Goal: Communication & Community: Share content

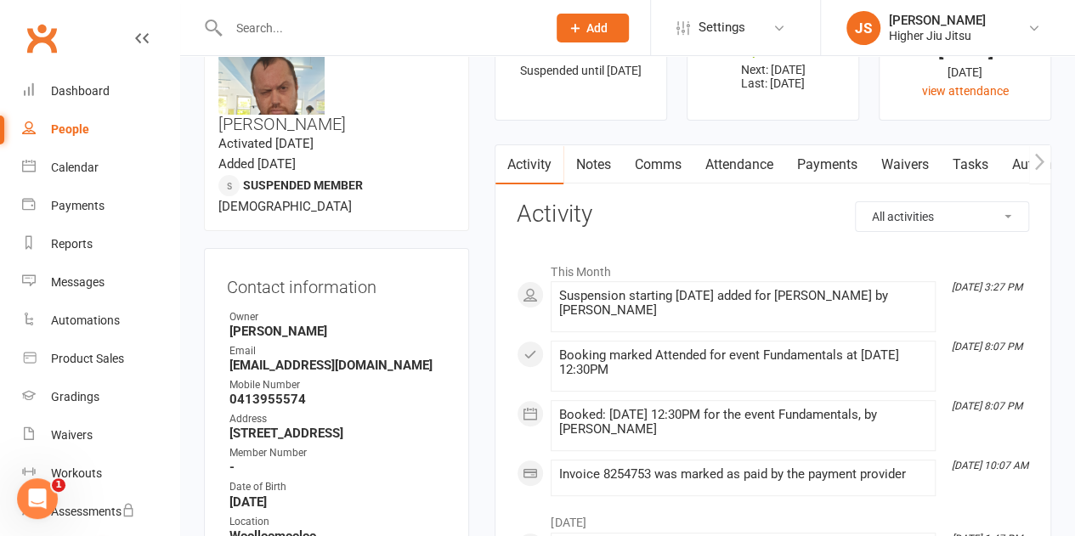
scroll to position [85, 0]
click at [326, 21] on input "text" at bounding box center [379, 28] width 312 height 24
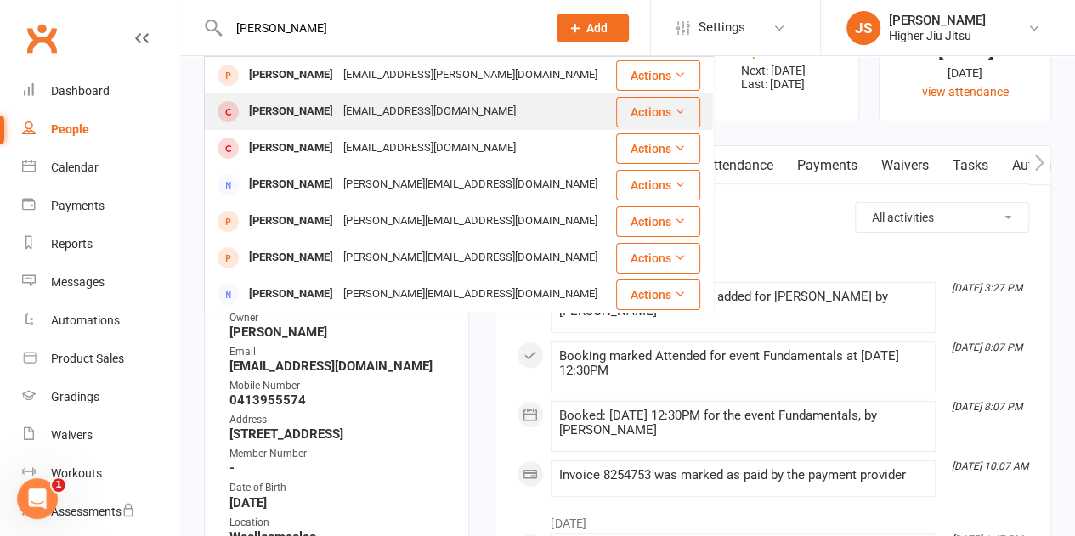
type input "neil"
click at [393, 118] on div "Neillessem@gmail.com" at bounding box center [429, 111] width 183 height 25
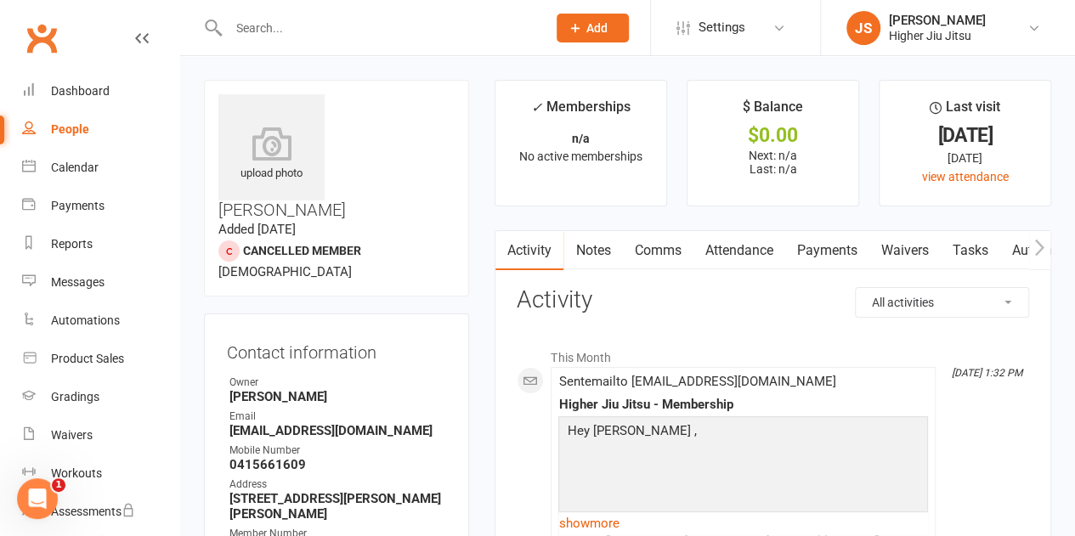
click at [601, 253] on link "Notes" at bounding box center [592, 250] width 59 height 39
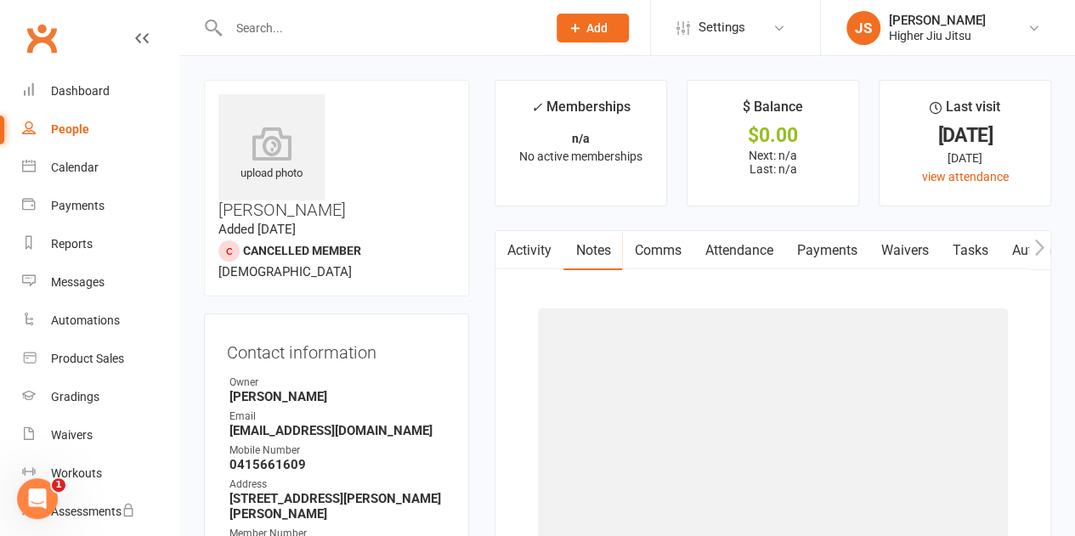
click at [653, 247] on link "Comms" at bounding box center [657, 250] width 71 height 39
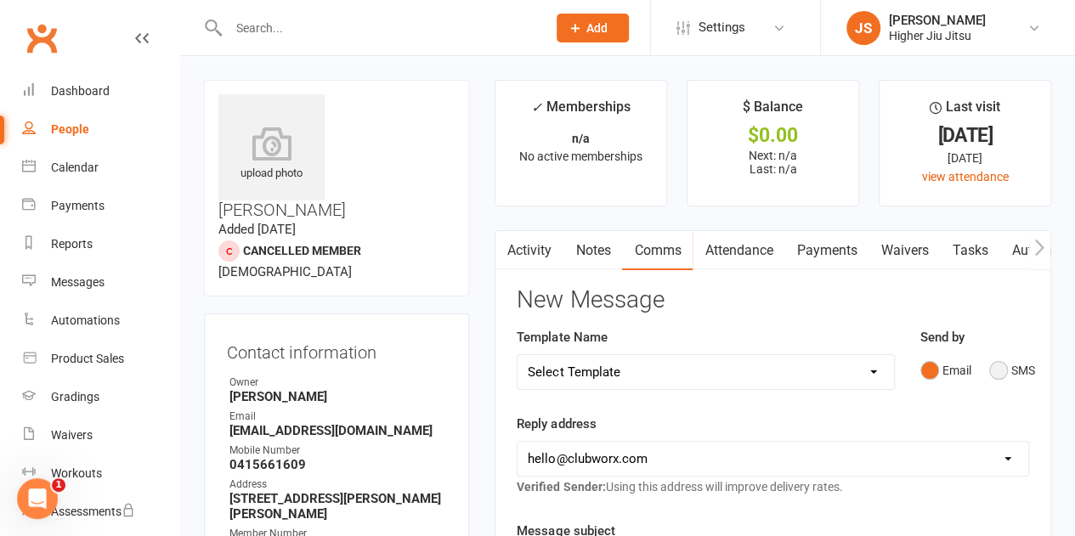
click at [1003, 373] on button "SMS" at bounding box center [1012, 370] width 46 height 32
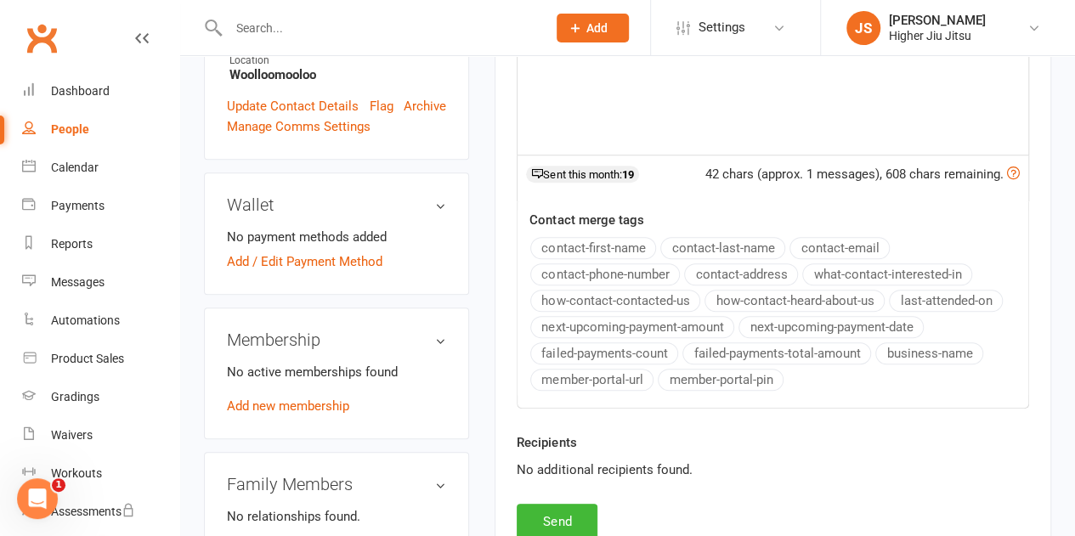
scroll to position [595, 0]
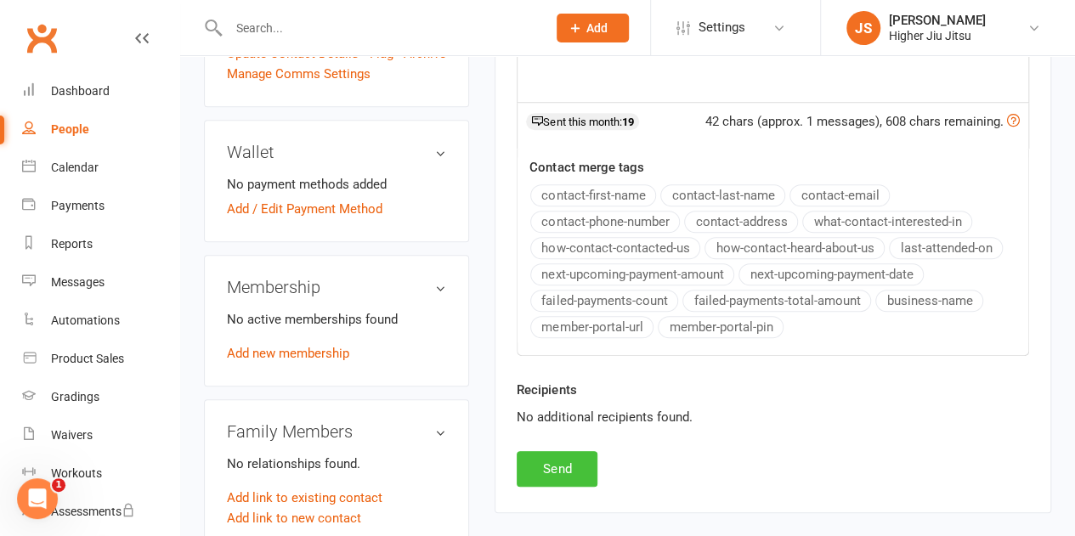
click at [566, 465] on button "Send" at bounding box center [557, 469] width 81 height 36
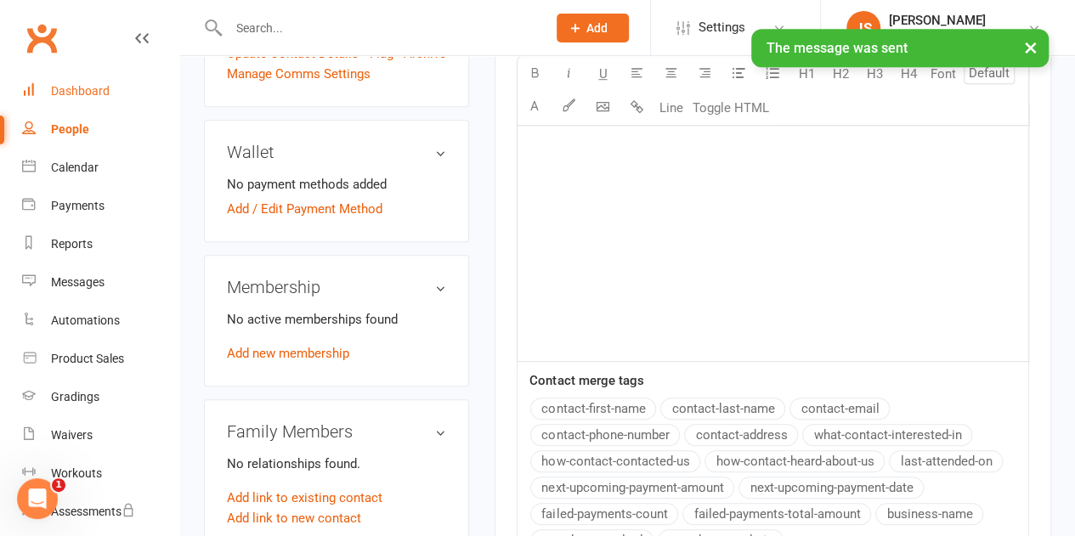
click at [76, 94] on div "Dashboard" at bounding box center [80, 91] width 59 height 14
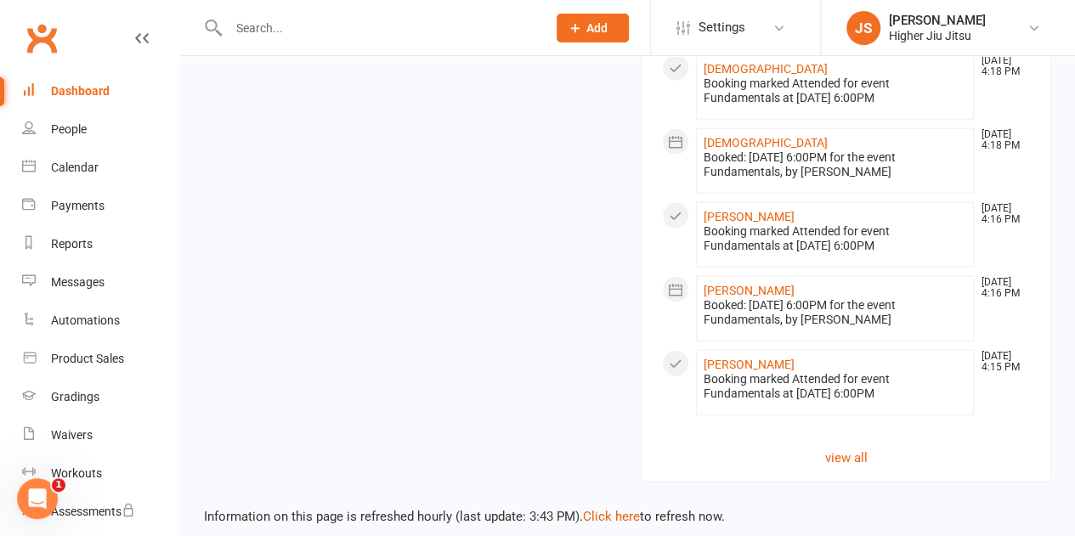
scroll to position [1923, 0]
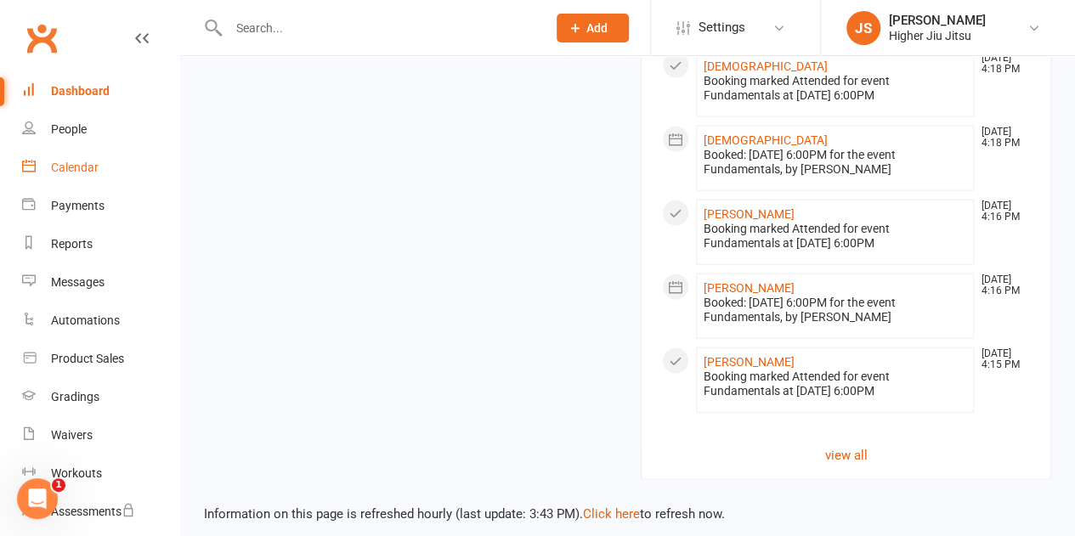
click at [87, 163] on div "Calendar" at bounding box center [75, 168] width 48 height 14
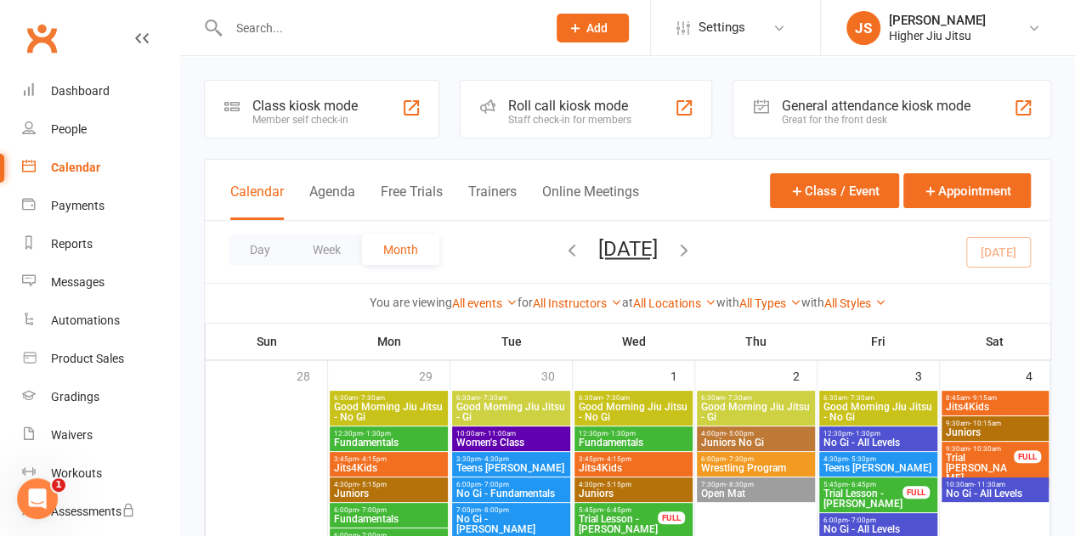
click at [557, 109] on div "Roll call kiosk mode" at bounding box center [569, 106] width 123 height 16
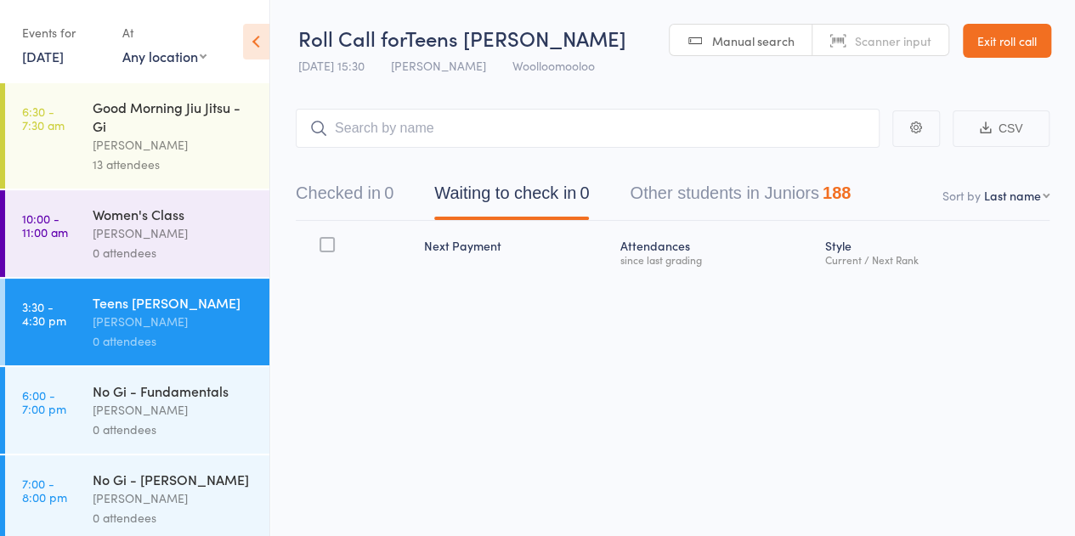
click at [153, 240] on div "[PERSON_NAME]" at bounding box center [174, 233] width 162 height 20
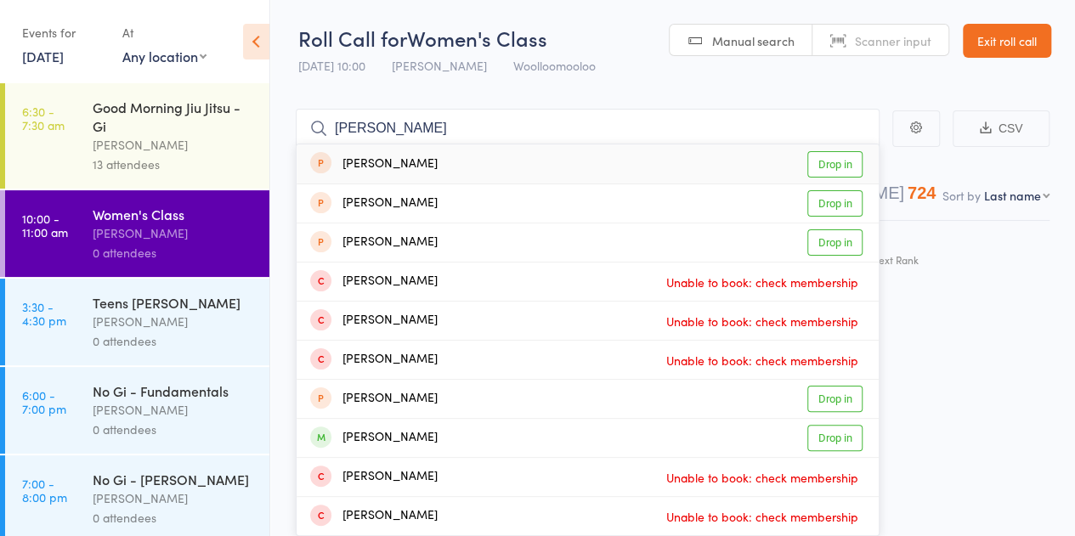
type input "ellie trel"
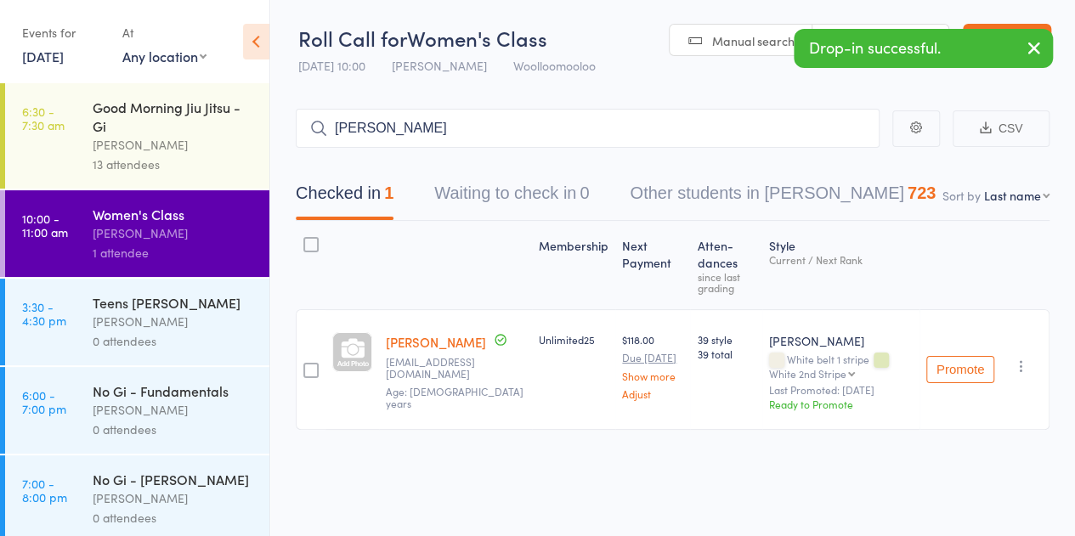
type input "nadia davis"
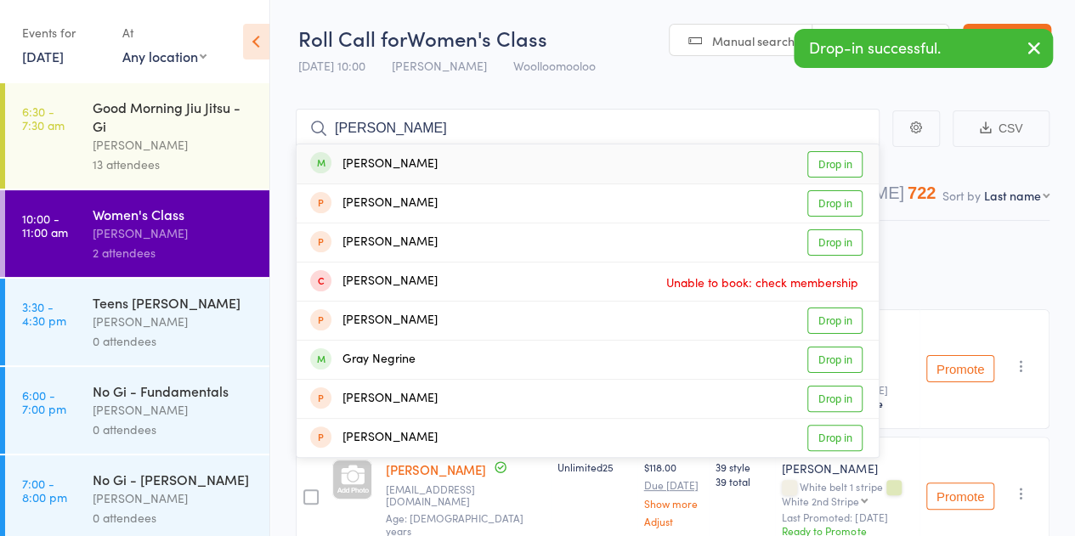
type input "grace naidu"
click at [415, 164] on div "Grace Naidu Drop in" at bounding box center [588, 163] width 582 height 39
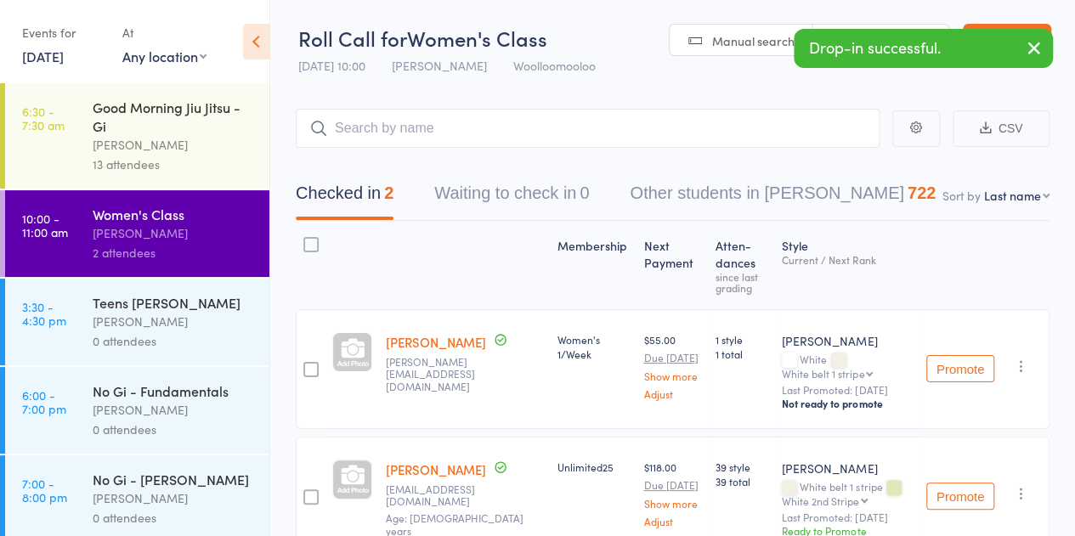
click at [162, 303] on div "Teens [PERSON_NAME]" at bounding box center [174, 302] width 162 height 19
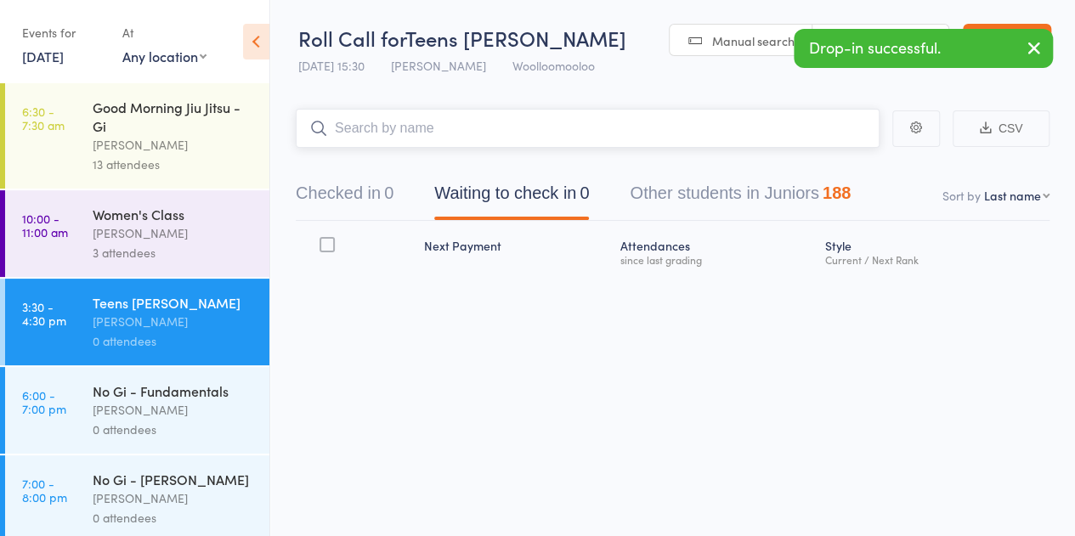
click at [386, 133] on input "search" at bounding box center [588, 128] width 584 height 39
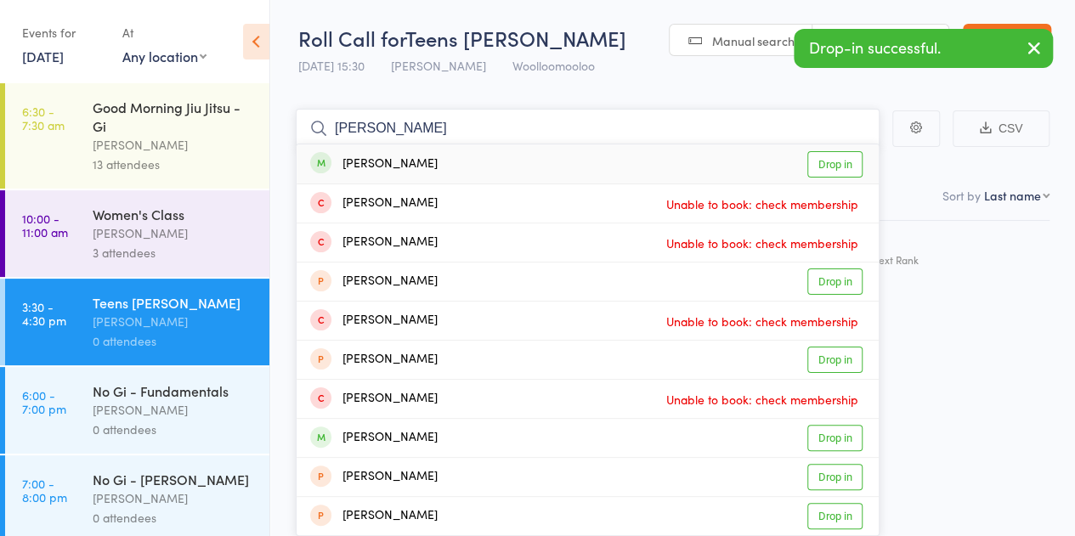
type input "edward lee"
click at [421, 162] on div "Edward Lee Drop in" at bounding box center [588, 163] width 582 height 39
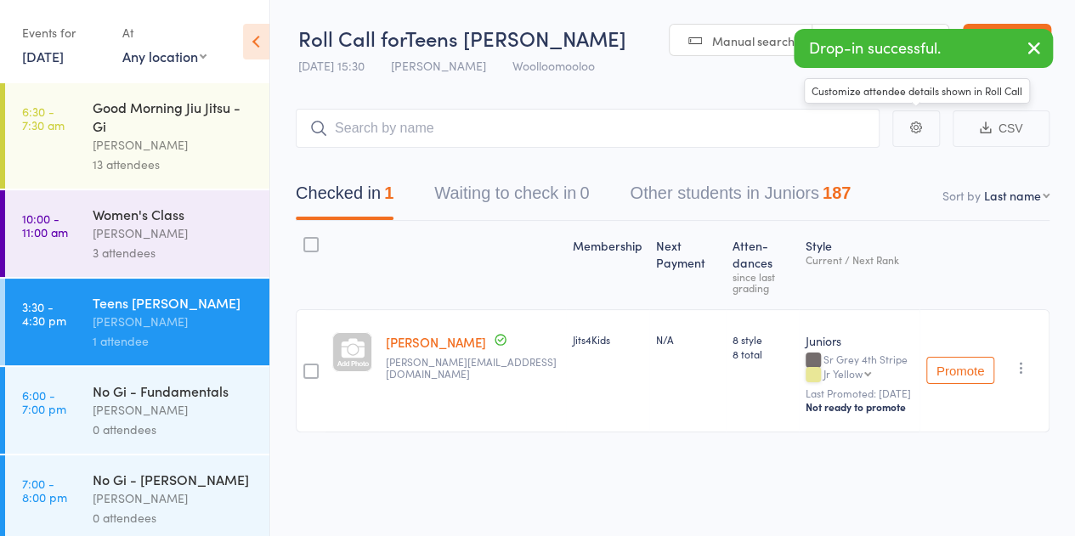
click at [1031, 46] on icon "button" at bounding box center [1034, 47] width 20 height 21
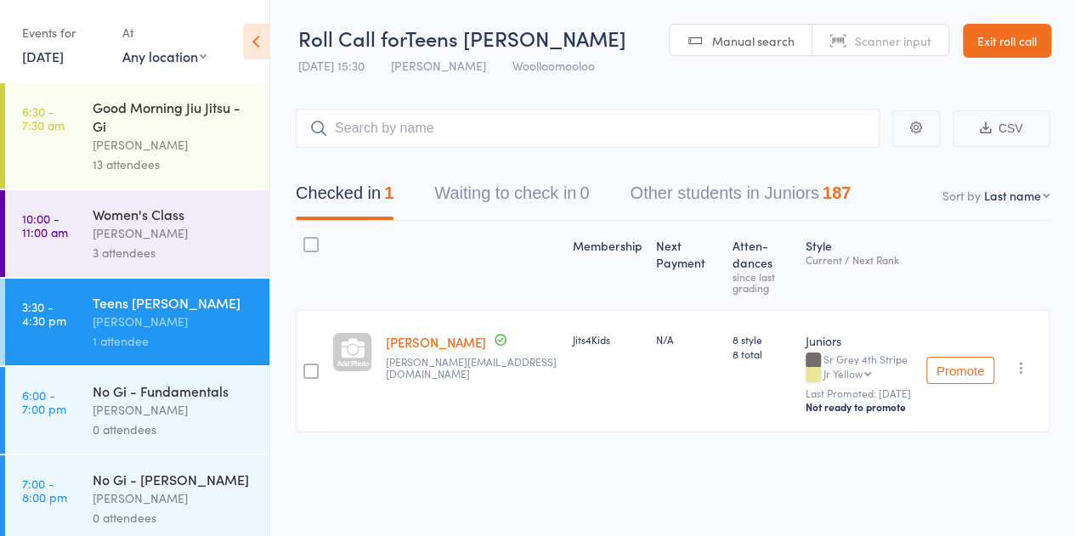
click at [1010, 31] on link "Exit roll call" at bounding box center [1007, 41] width 88 height 34
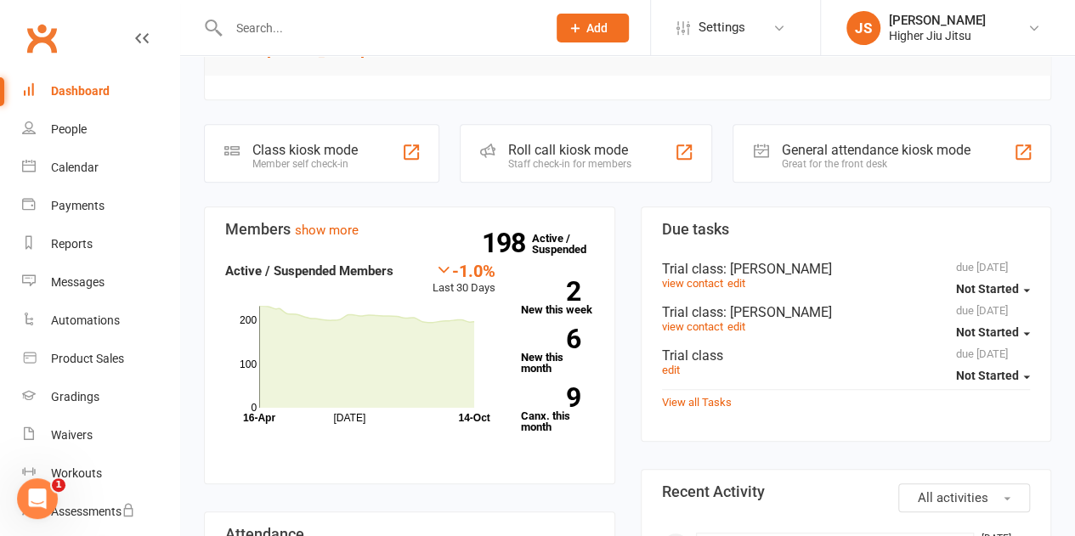
scroll to position [510, 0]
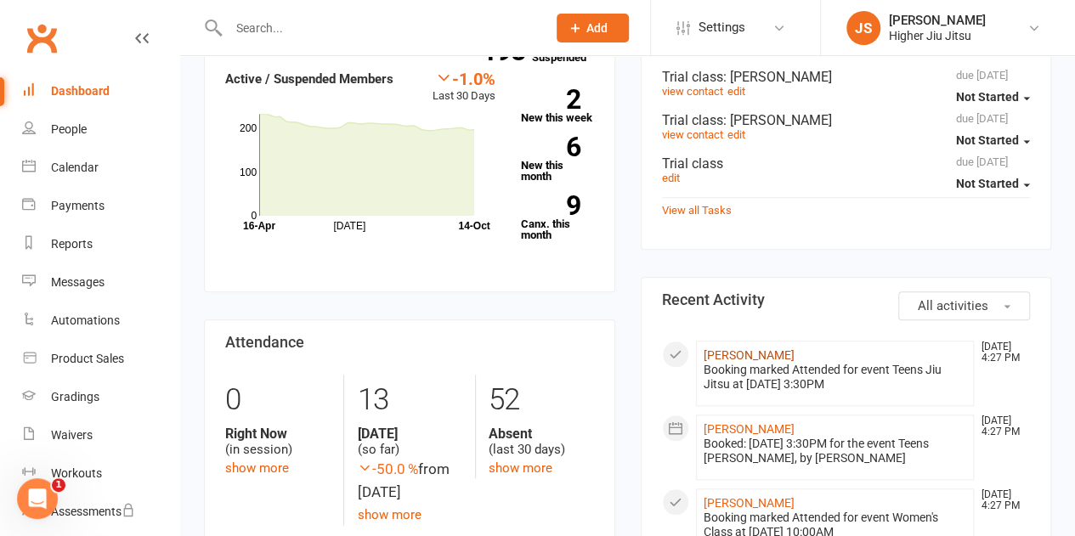
click at [748, 353] on link "[PERSON_NAME]" at bounding box center [749, 355] width 91 height 14
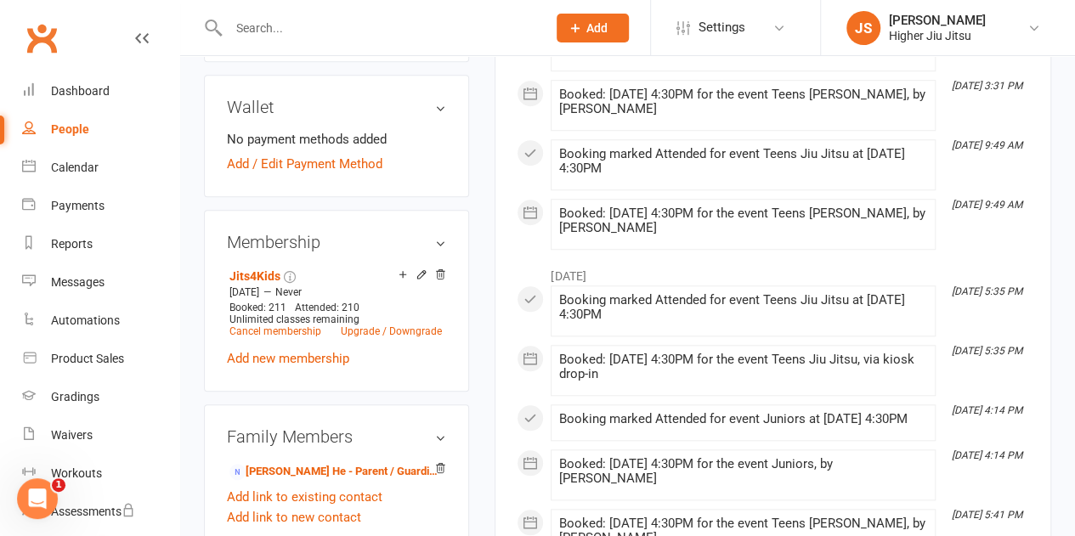
scroll to position [680, 0]
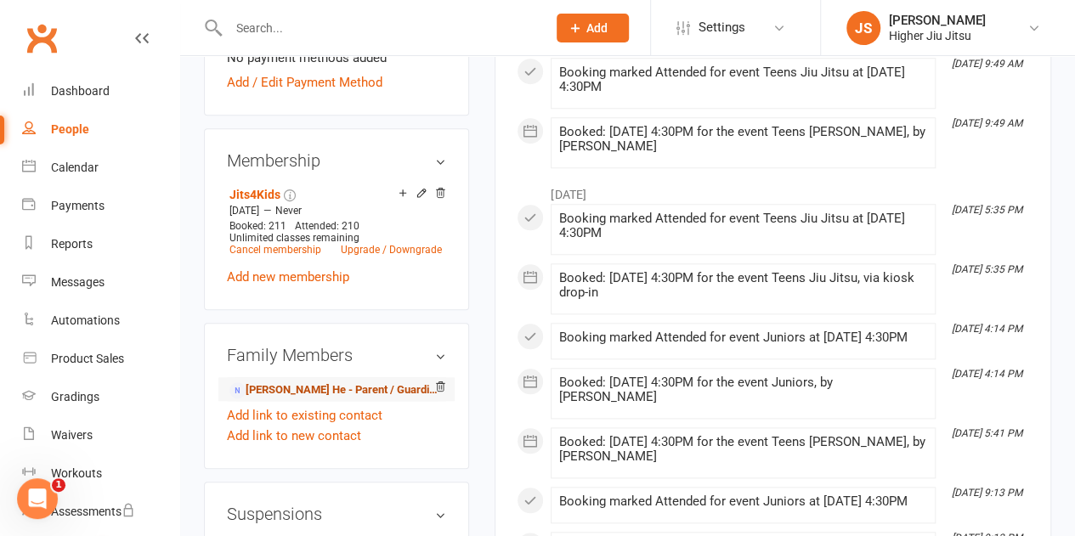
click at [314, 381] on link "[PERSON_NAME] He - Parent / Guardian" at bounding box center [333, 390] width 208 height 18
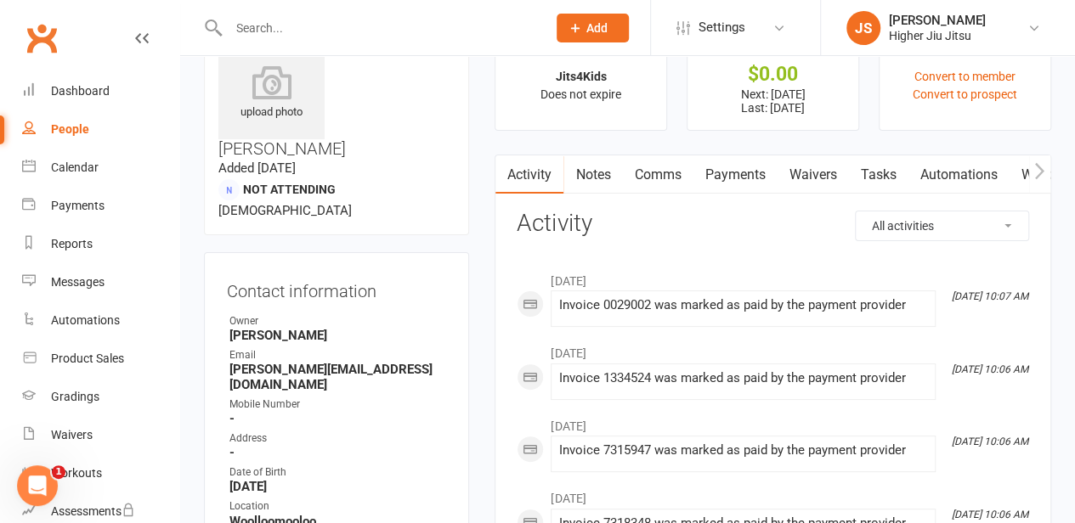
scroll to position [85, 0]
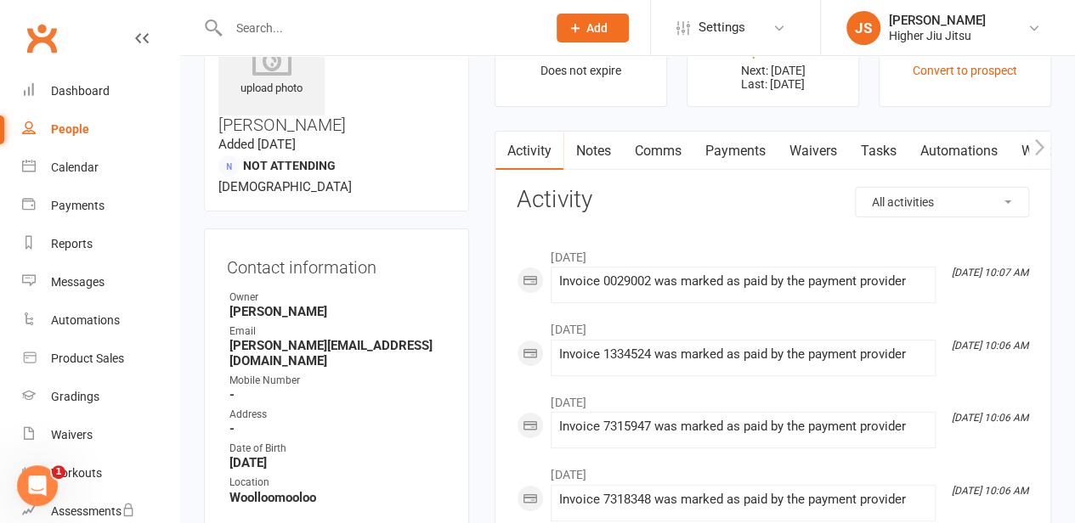
click at [651, 150] on link "Comms" at bounding box center [657, 151] width 71 height 39
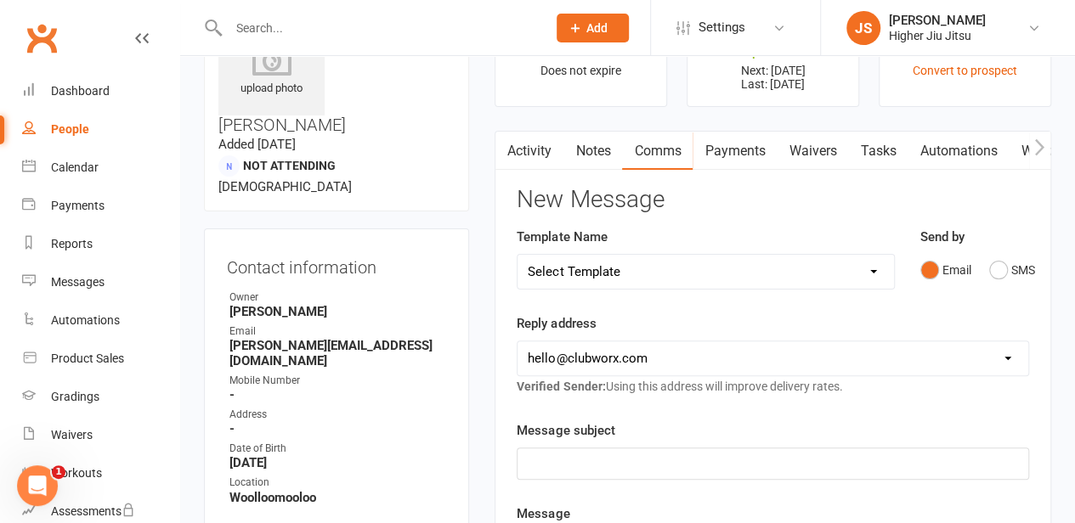
click at [695, 352] on select "[EMAIL_ADDRESS][DOMAIN_NAME] [PERSON_NAME][EMAIL_ADDRESS][DOMAIN_NAME] [PERSON_…" at bounding box center [772, 359] width 511 height 34
select select "1"
click at [517, 342] on select "[EMAIL_ADDRESS][DOMAIN_NAME] [PERSON_NAME][EMAIL_ADDRESS][DOMAIN_NAME] [PERSON_…" at bounding box center [772, 359] width 511 height 34
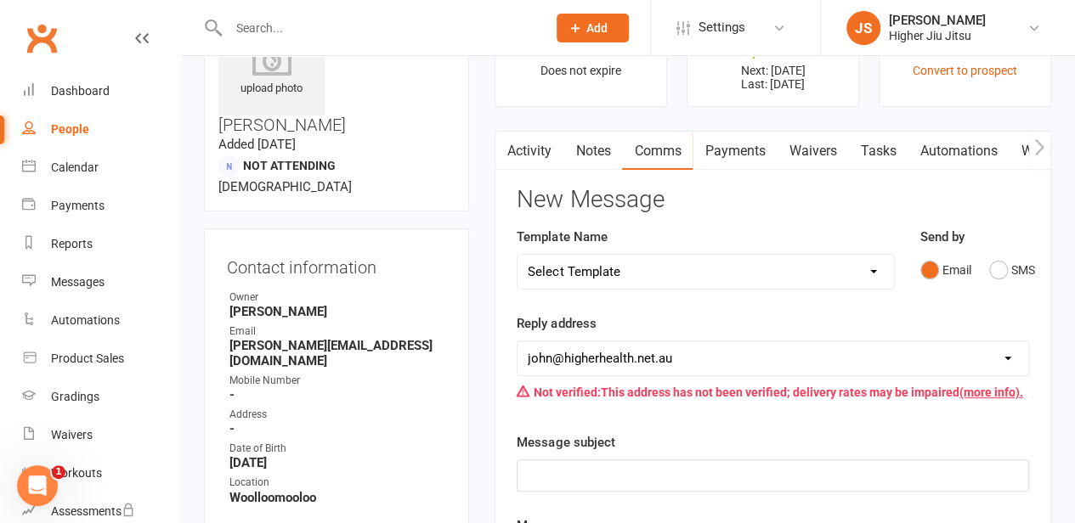
click at [669, 476] on p "﻿" at bounding box center [773, 476] width 490 height 20
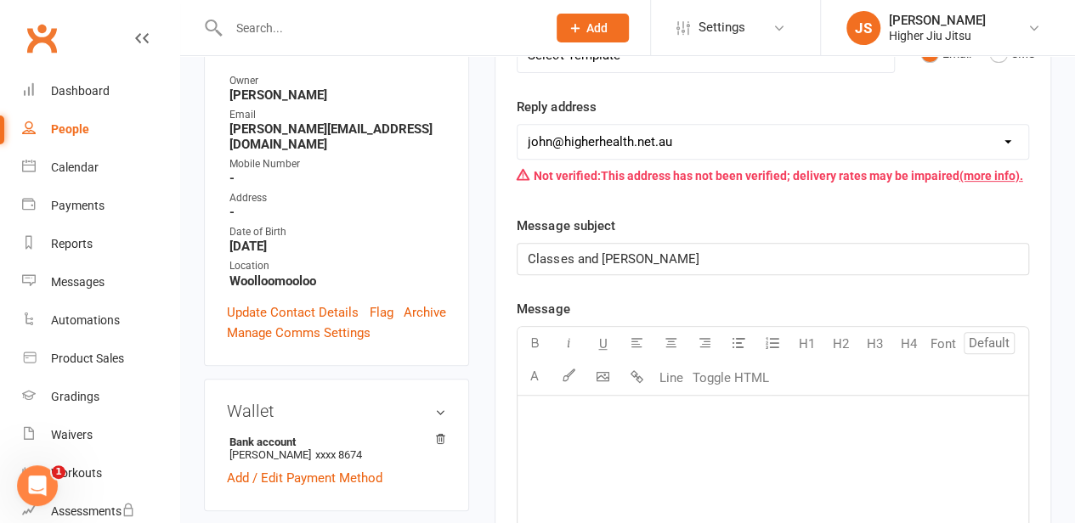
scroll to position [340, 0]
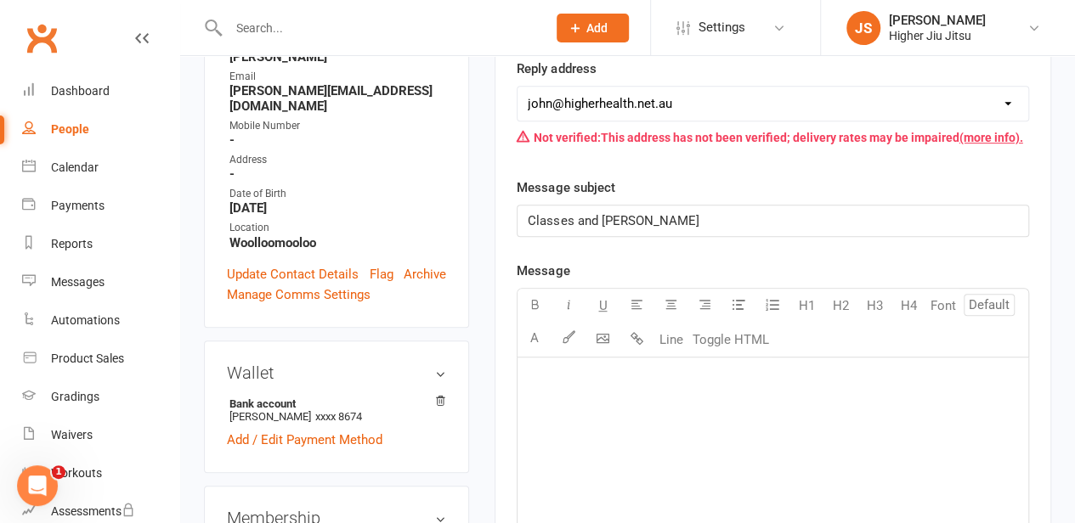
click at [649, 426] on div "﻿" at bounding box center [772, 485] width 511 height 255
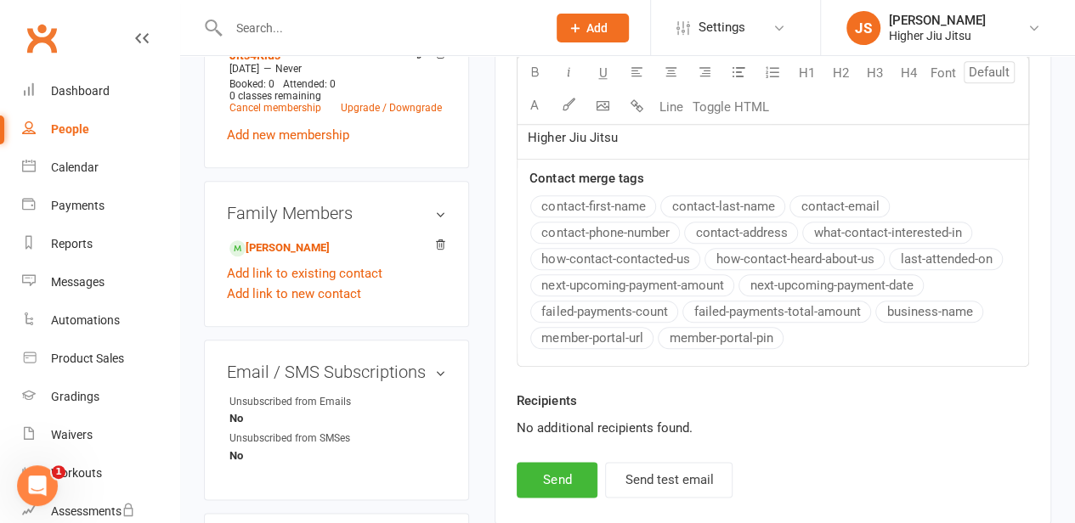
scroll to position [863, 0]
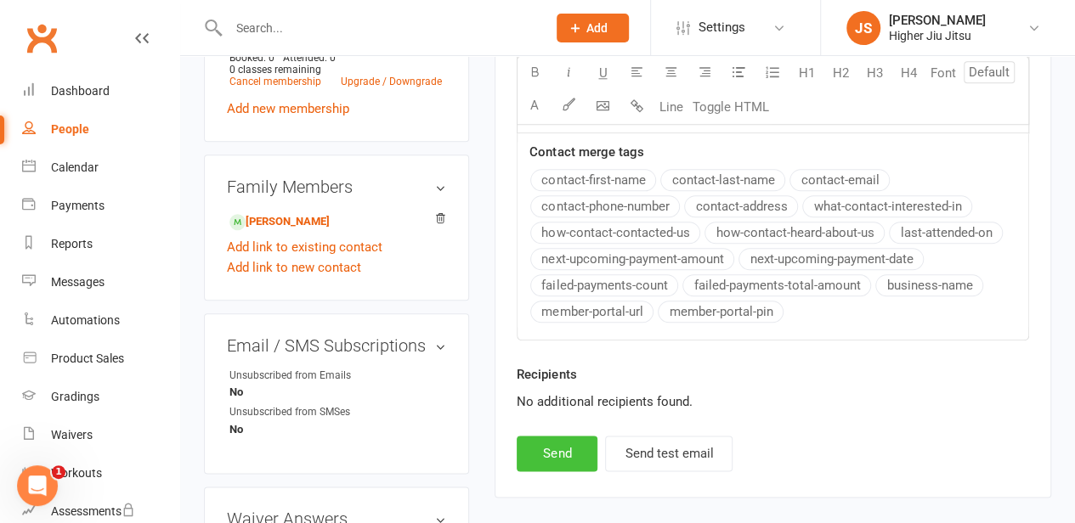
click at [572, 451] on button "Send" at bounding box center [557, 454] width 81 height 36
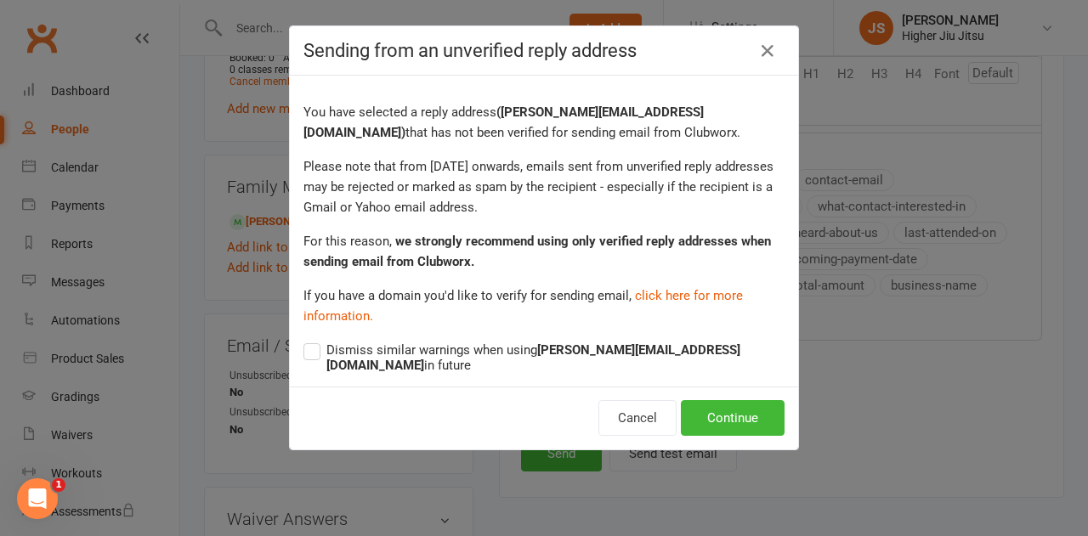
click at [924, 351] on div "Sending from an unverified reply address You have selected a reply address ( jo…" at bounding box center [544, 268] width 1088 height 536
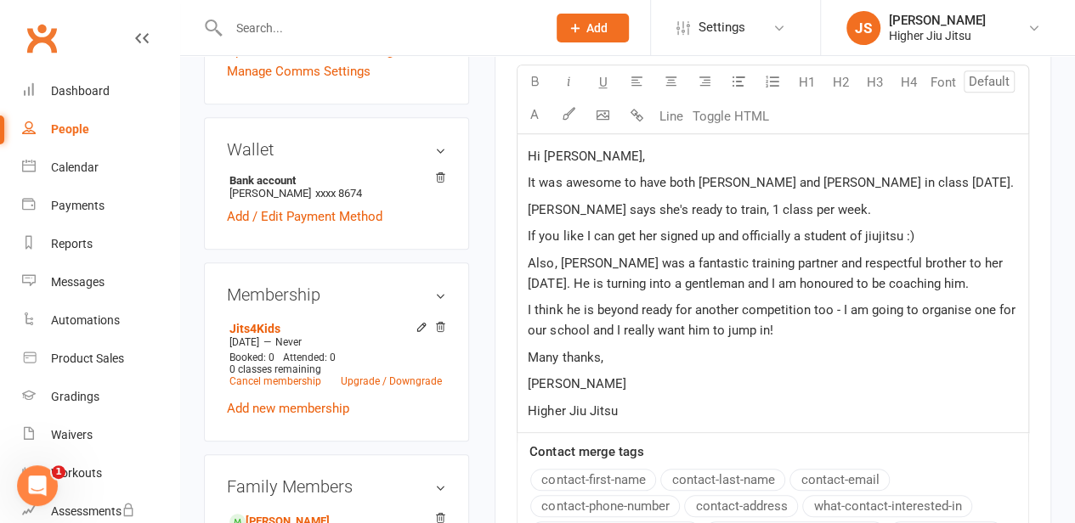
scroll to position [353, 0]
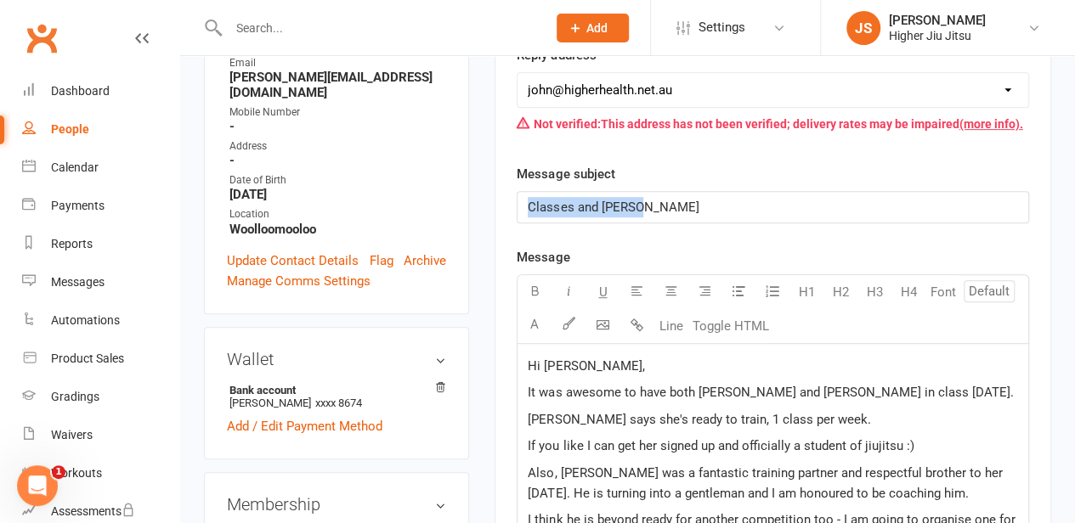
drag, startPoint x: 688, startPoint y: 206, endPoint x: 506, endPoint y: 191, distance: 182.5
click at [506, 191] on div "Activity Notes Comms Payments Waivers Tasks Automations Workouts New Message Te…" at bounding box center [772, 435] width 557 height 1146
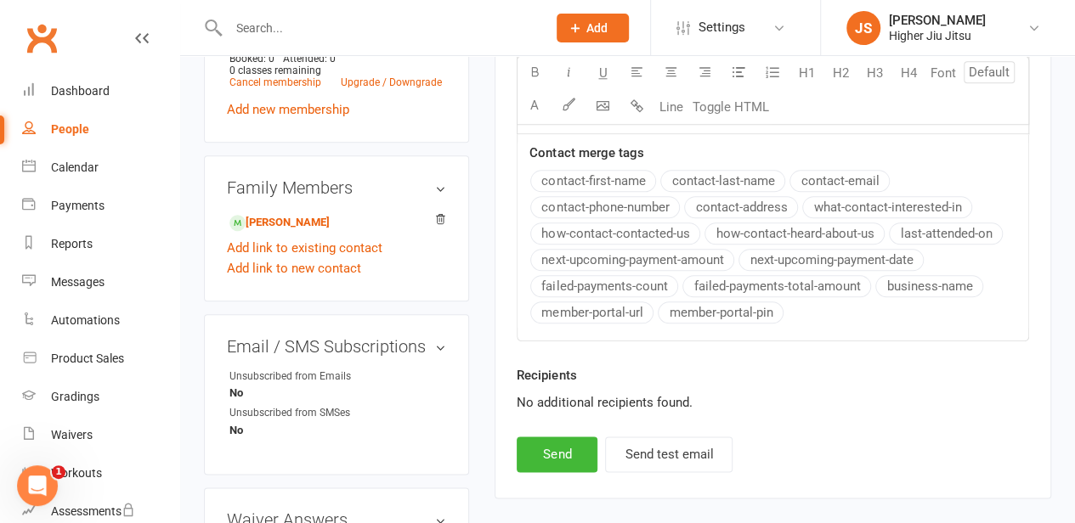
scroll to position [863, 0]
click at [546, 448] on button "Send" at bounding box center [557, 454] width 81 height 36
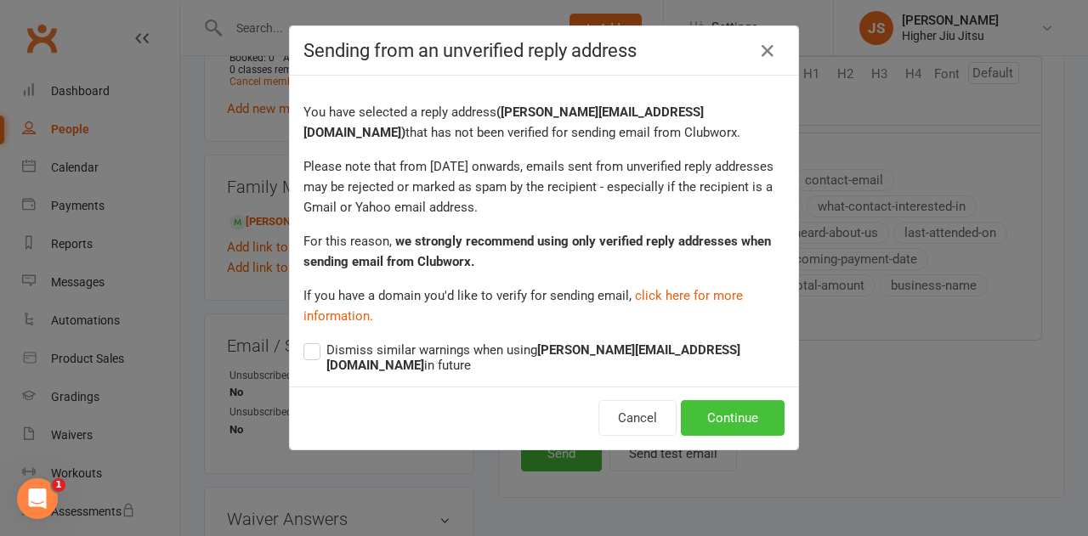
click at [771, 410] on button "Continue" at bounding box center [733, 418] width 104 height 36
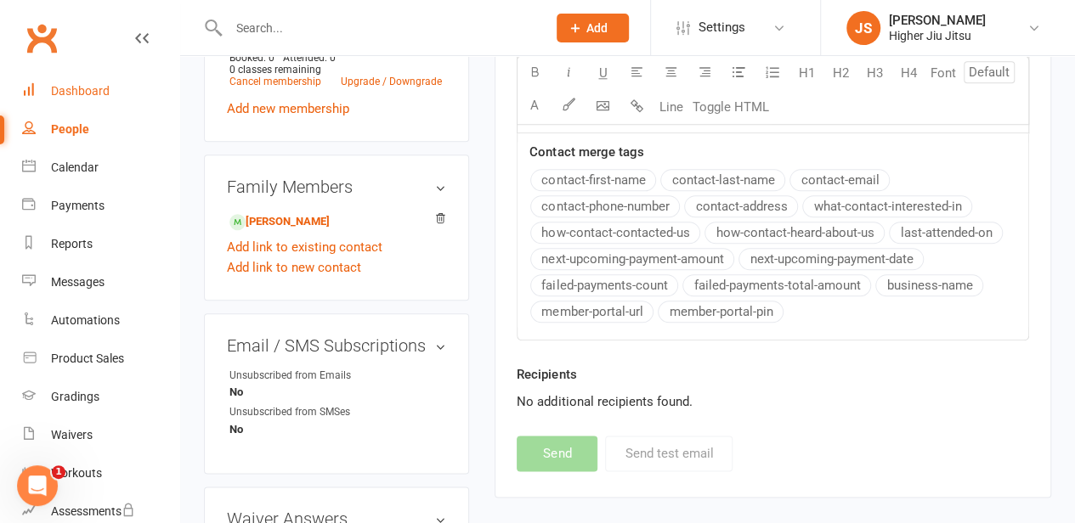
click at [105, 96] on div "Dashboard" at bounding box center [80, 91] width 59 height 14
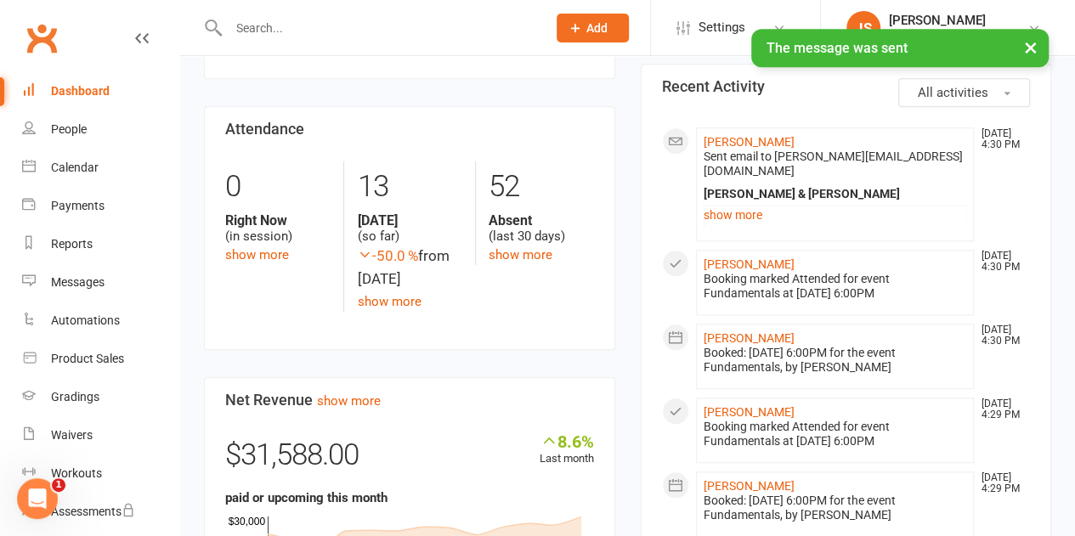
scroll to position [680, 0]
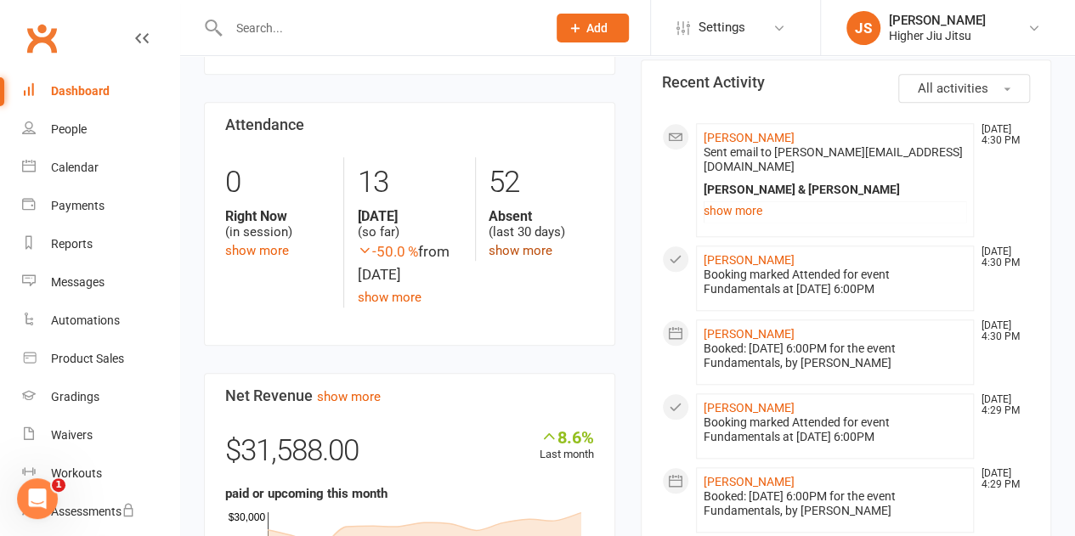
click at [506, 252] on link "show more" at bounding box center [521, 250] width 64 height 15
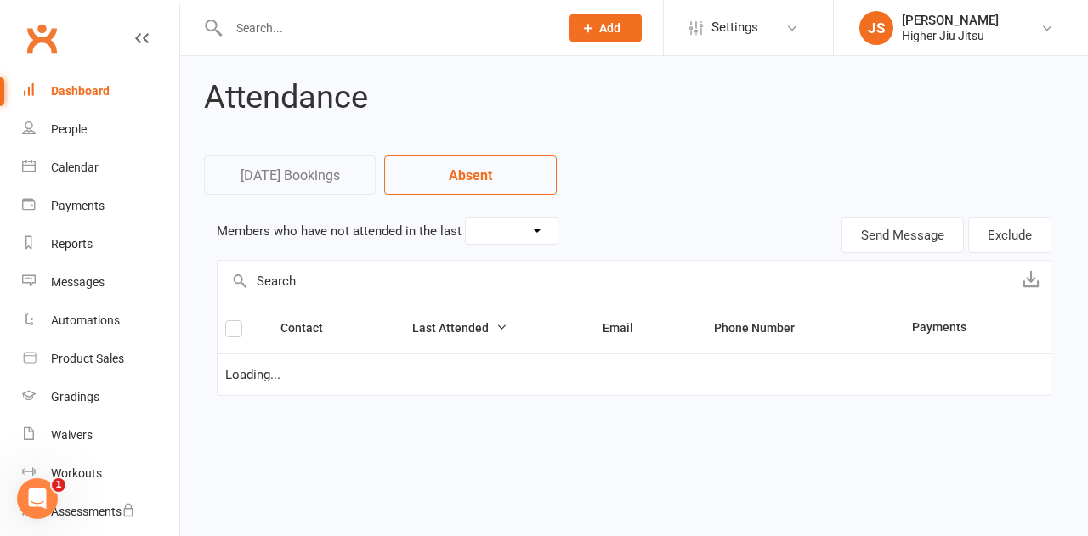
select select "30"
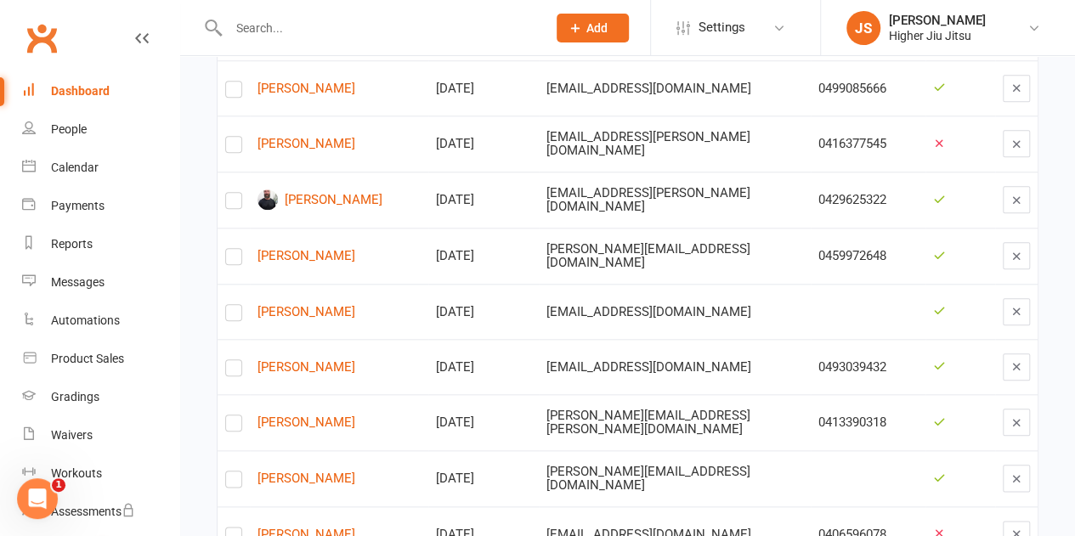
scroll to position [765, 0]
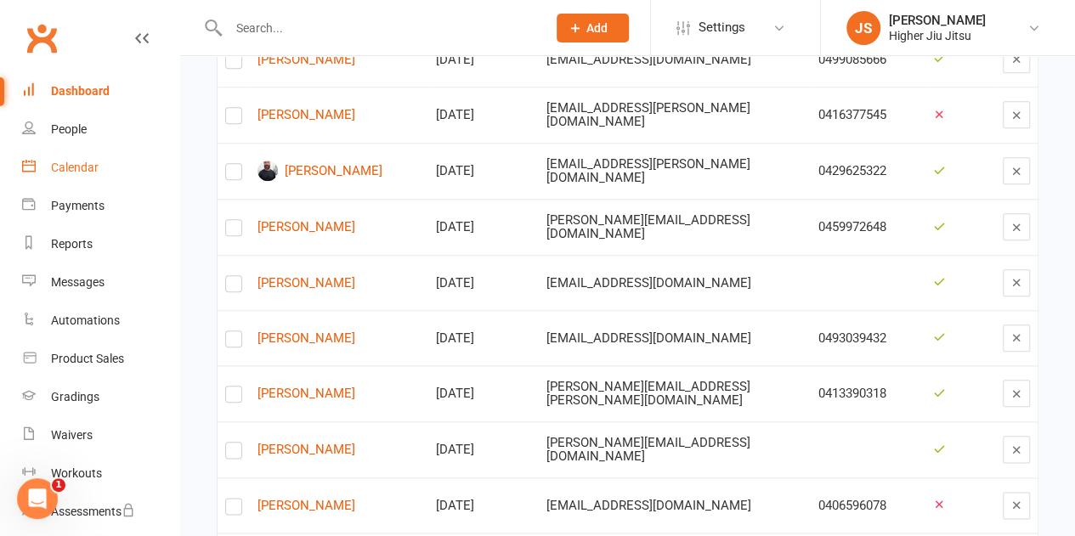
click at [116, 172] on link "Calendar" at bounding box center [100, 168] width 157 height 38
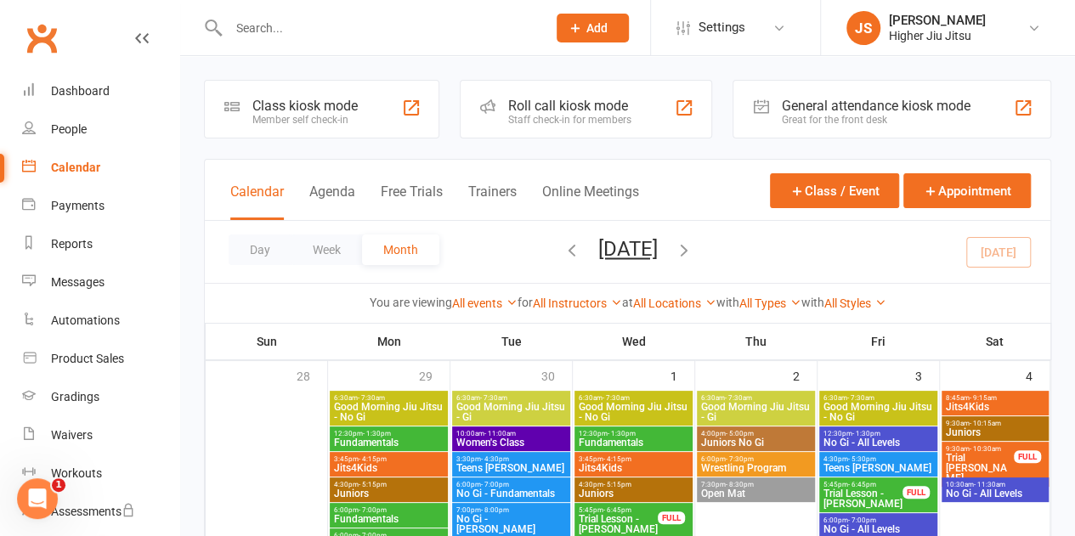
click at [578, 114] on div "Staff check-in for members" at bounding box center [569, 120] width 123 height 12
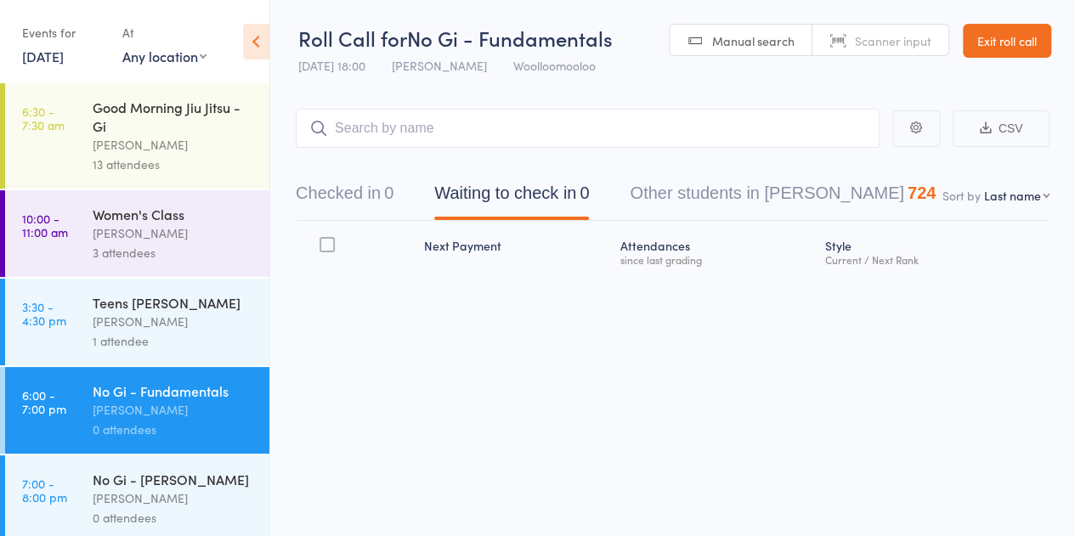
click at [64, 59] on link "14 Oct, 2025" at bounding box center [43, 56] width 42 height 19
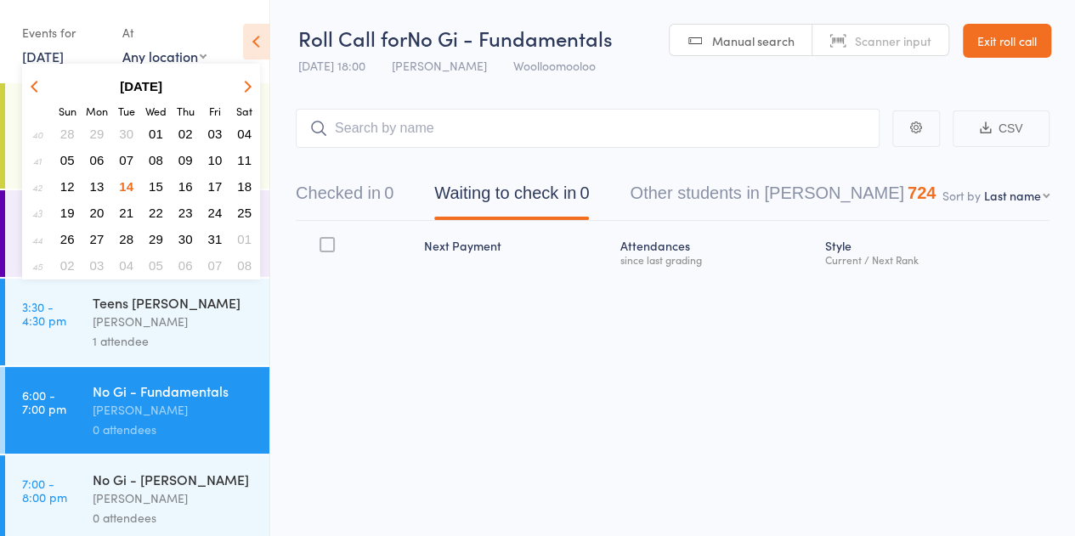
click at [100, 182] on span "13" at bounding box center [97, 186] width 14 height 14
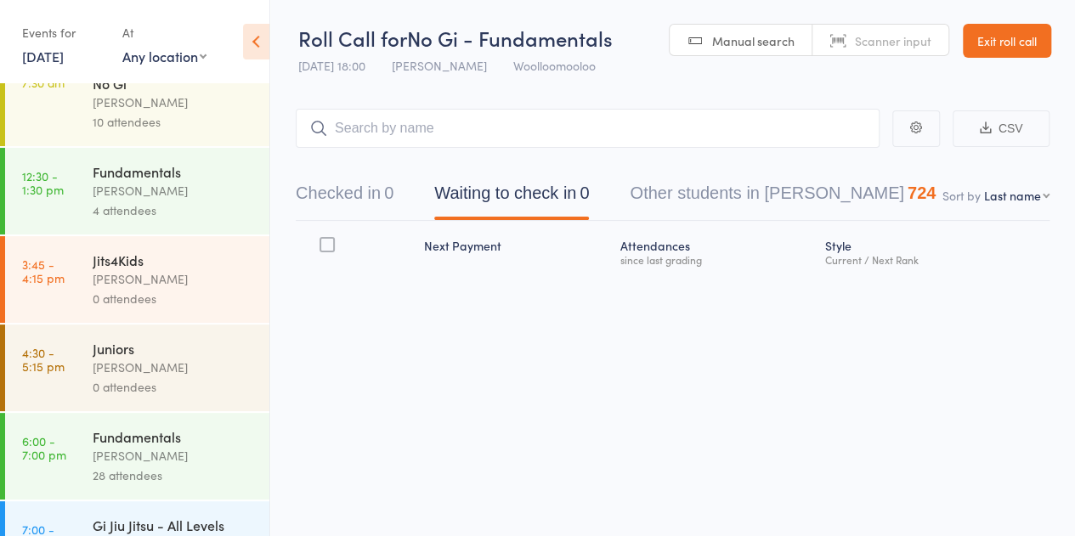
scroll to position [95, 0]
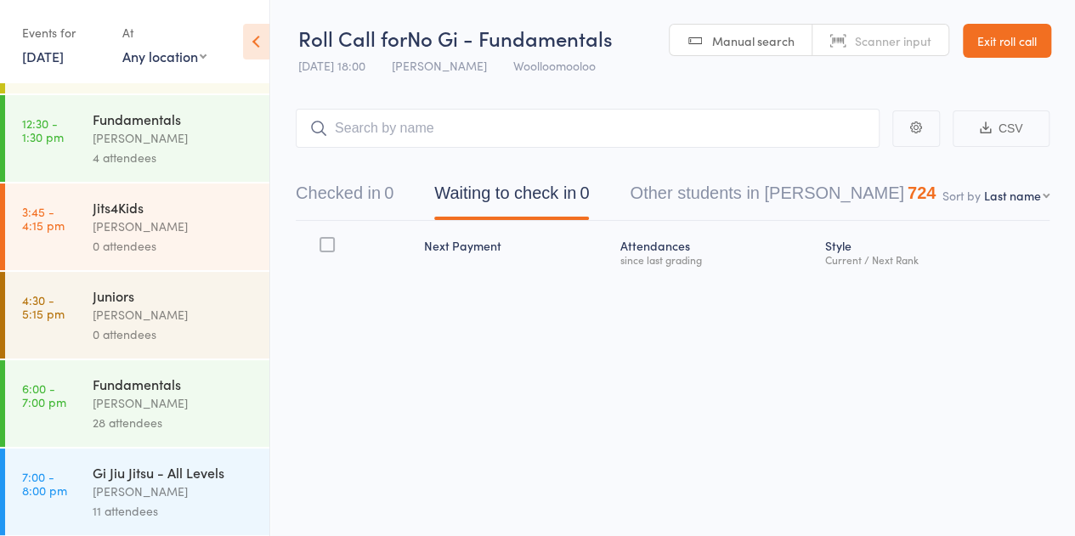
click at [177, 400] on div "[PERSON_NAME]" at bounding box center [174, 403] width 162 height 20
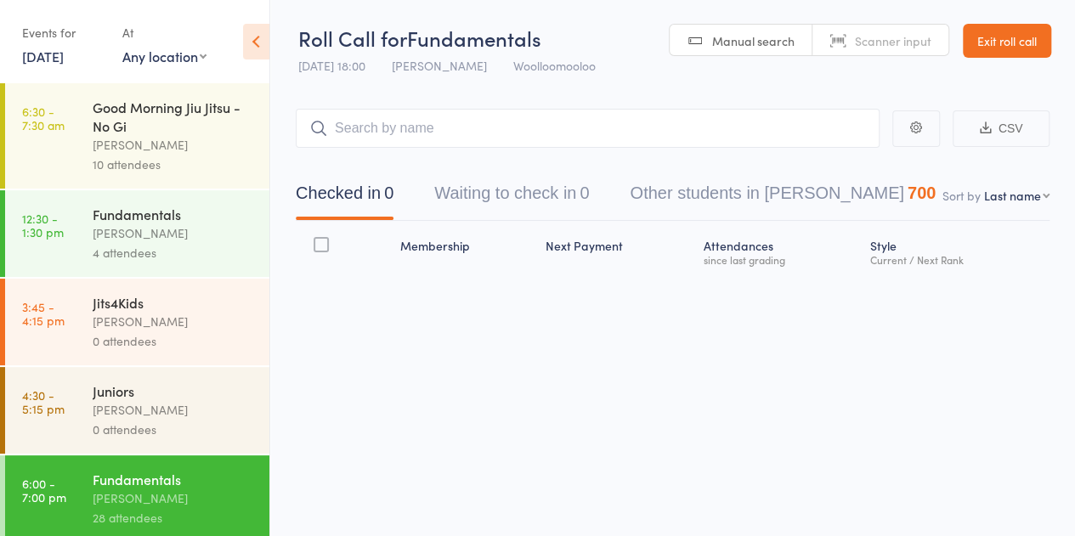
click at [417, 134] on input "search" at bounding box center [588, 128] width 584 height 39
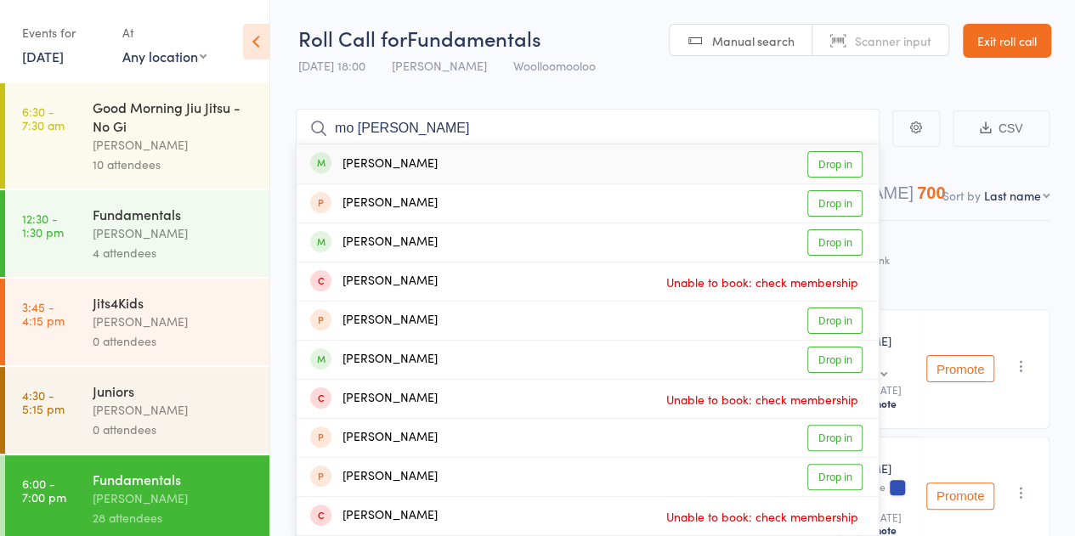
type input "mo hamm"
click at [471, 169] on div "Mo Hammoud Drop in" at bounding box center [588, 163] width 582 height 39
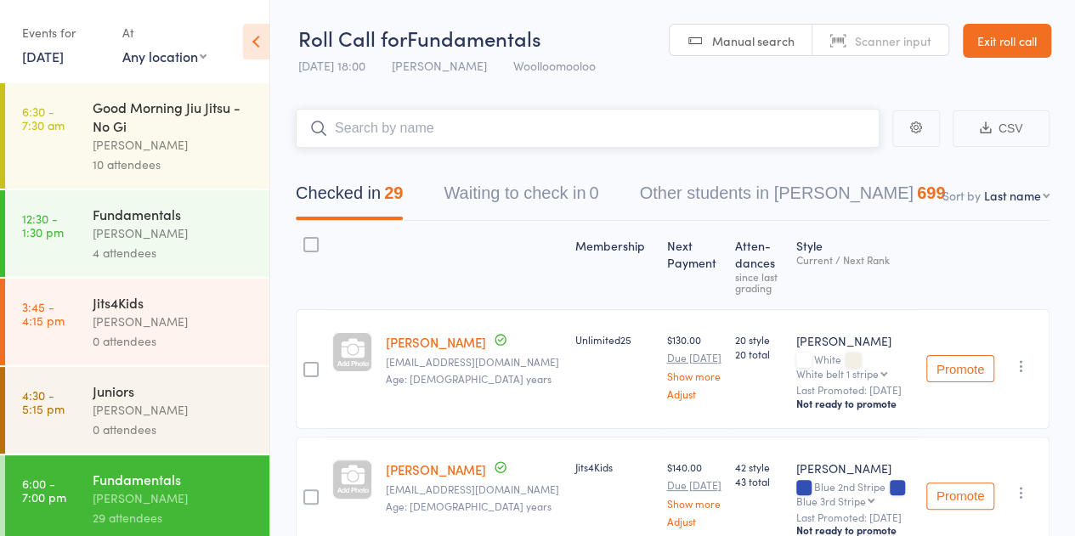
click at [429, 125] on input "search" at bounding box center [588, 128] width 584 height 39
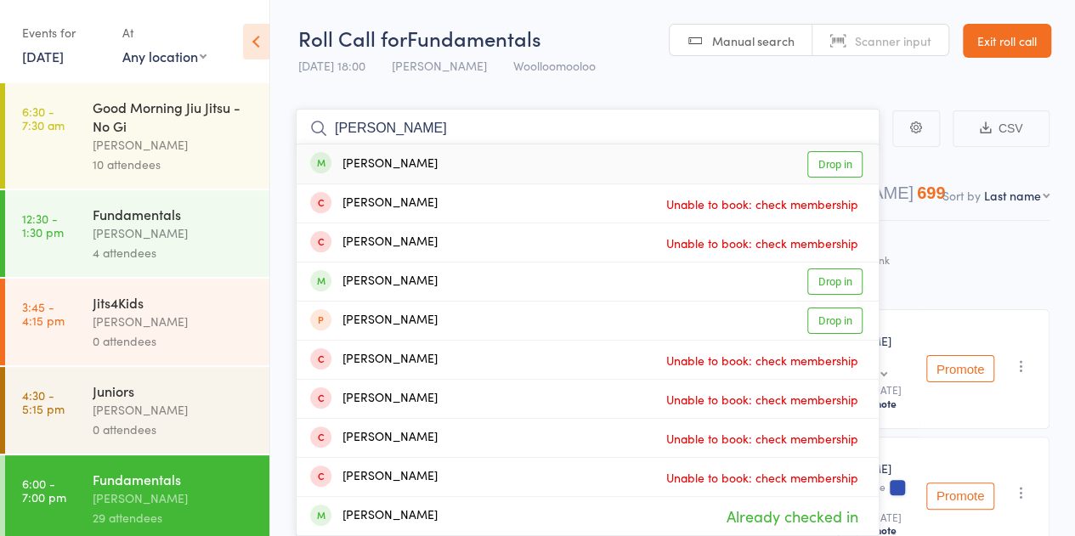
type input "lucaas gomes"
click at [438, 159] on div "[PERSON_NAME]" at bounding box center [373, 165] width 127 height 20
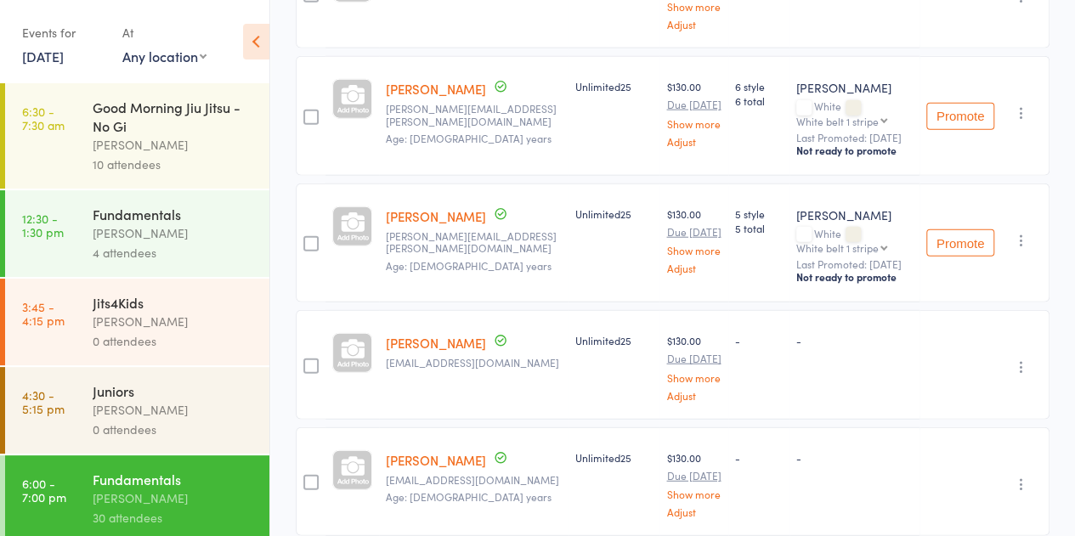
scroll to position [2209, 0]
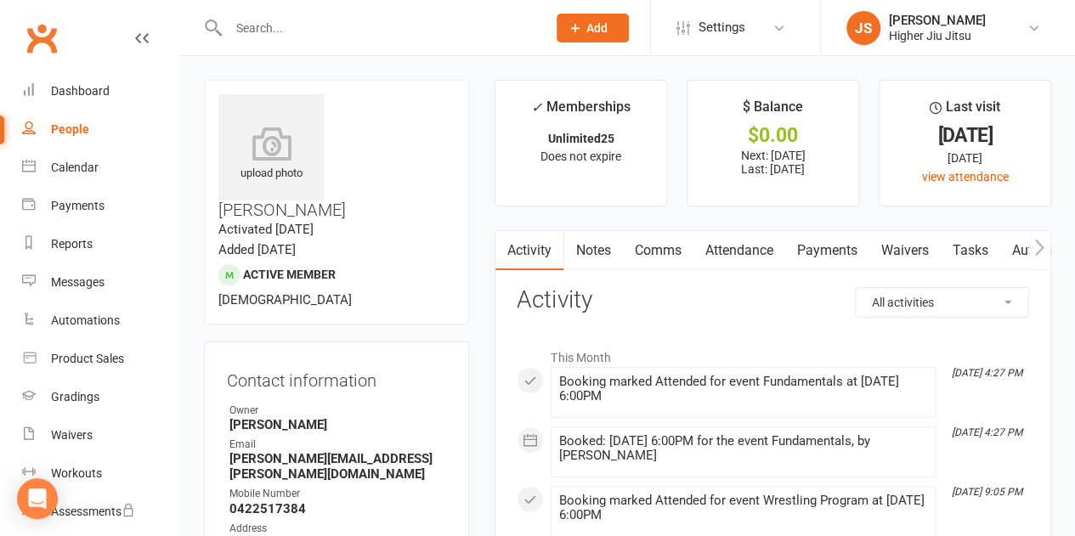
click at [651, 256] on link "Comms" at bounding box center [657, 250] width 71 height 39
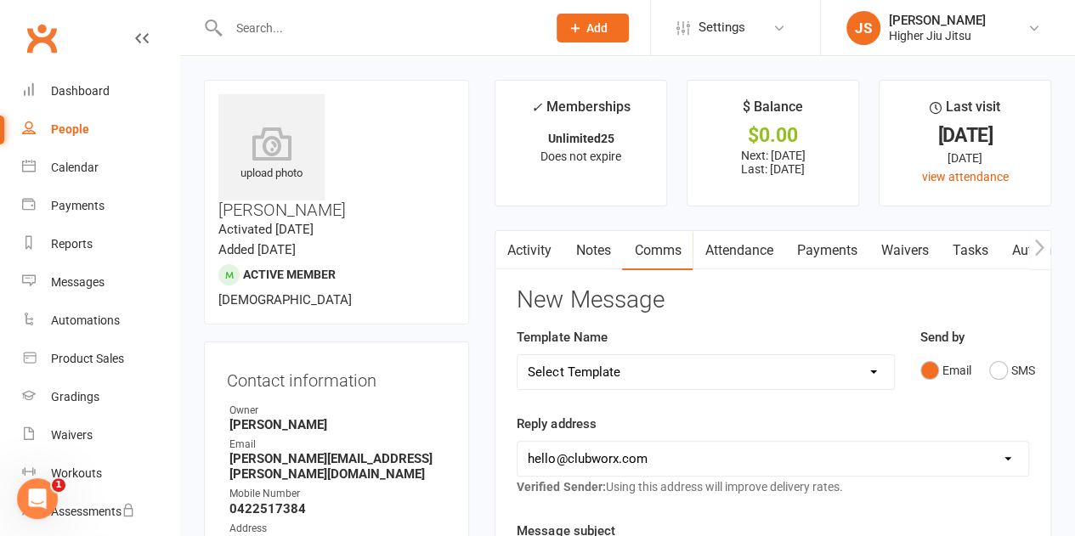
click at [651, 456] on select "[EMAIL_ADDRESS][DOMAIN_NAME] [PERSON_NAME][EMAIL_ADDRESS][DOMAIN_NAME] [PERSON_…" at bounding box center [772, 459] width 511 height 34
select select "1"
click at [517, 442] on select "[EMAIL_ADDRESS][DOMAIN_NAME] [PERSON_NAME][EMAIL_ADDRESS][DOMAIN_NAME] [PERSON_…" at bounding box center [772, 459] width 511 height 34
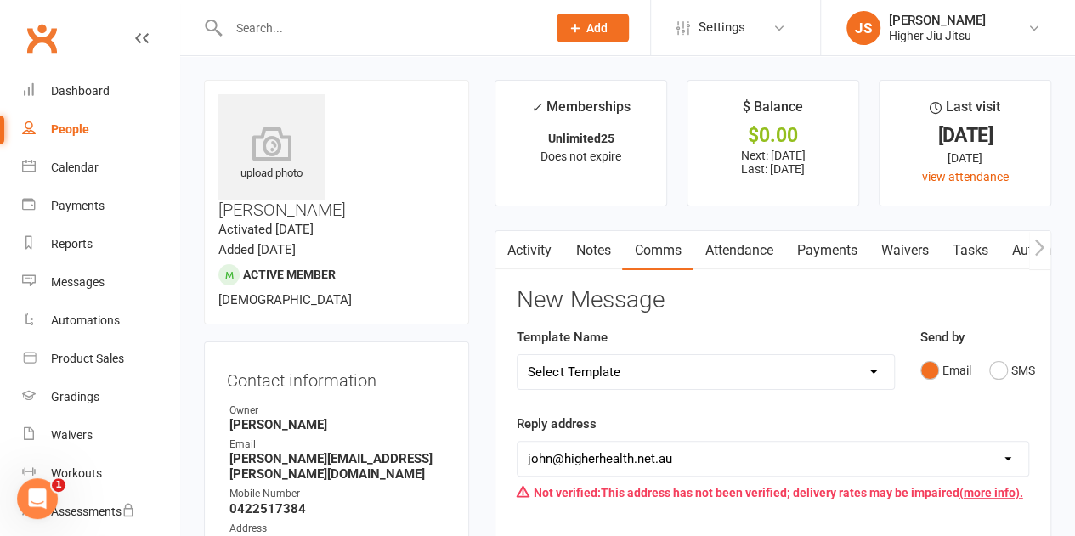
scroll to position [255, 0]
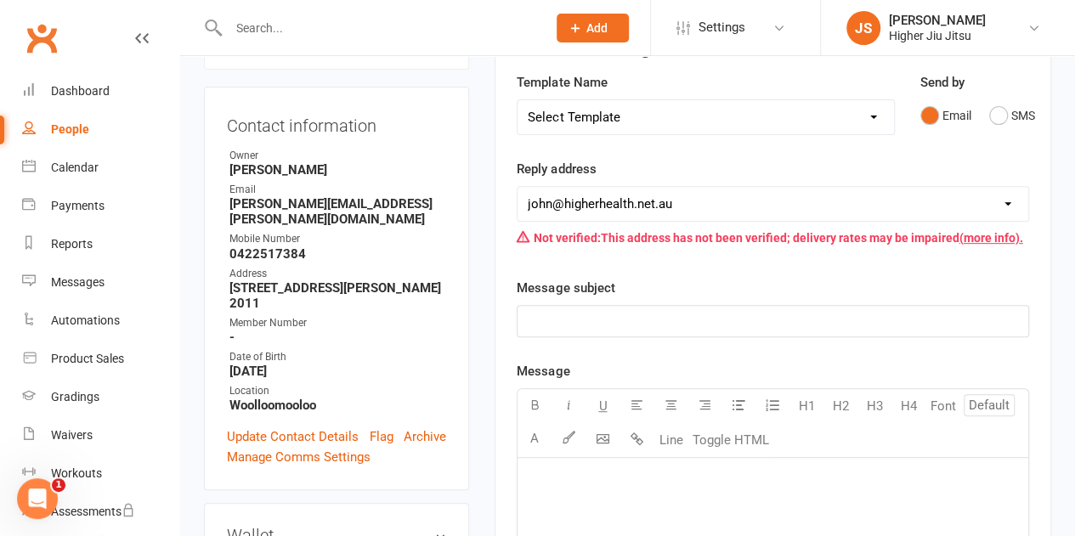
click at [620, 327] on p "﻿" at bounding box center [773, 321] width 490 height 20
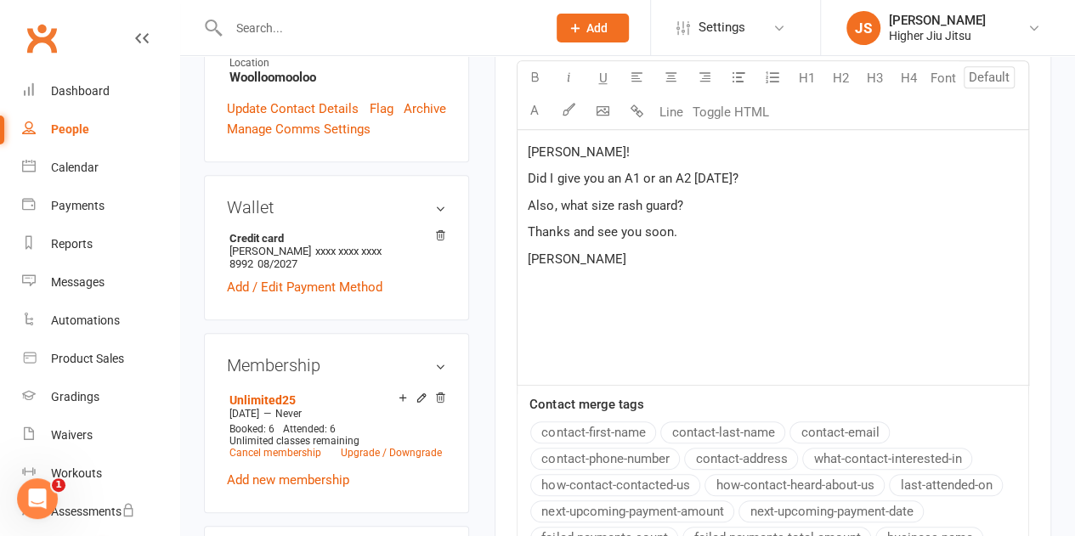
scroll to position [941, 0]
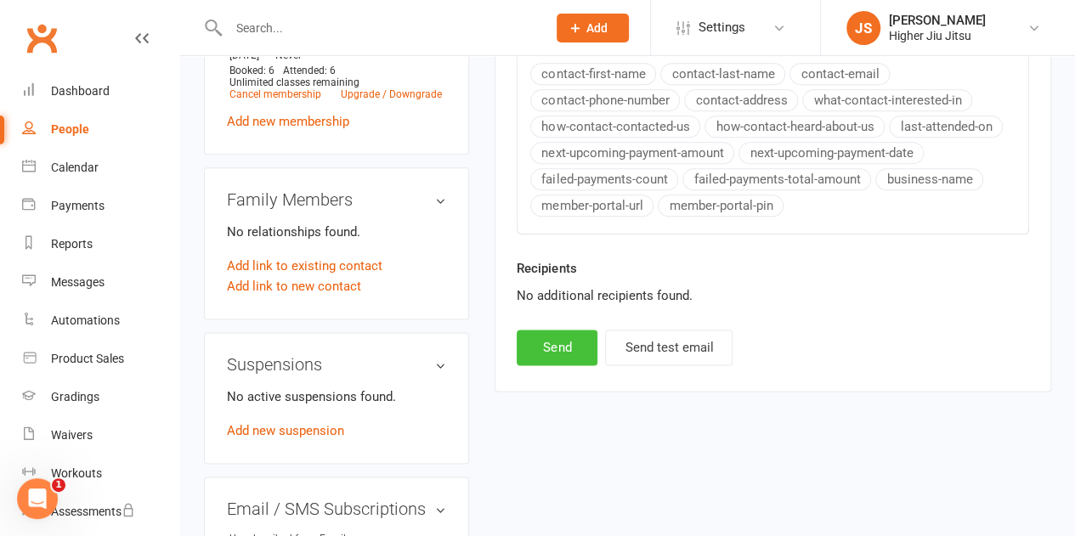
click at [540, 341] on button "Send" at bounding box center [557, 348] width 81 height 36
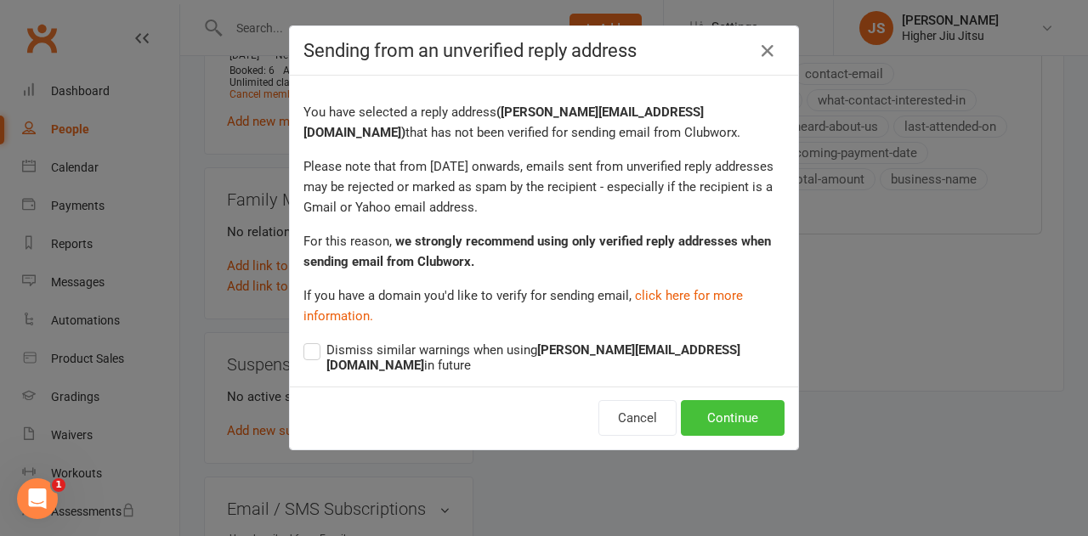
click at [695, 402] on button "Continue" at bounding box center [733, 418] width 104 height 36
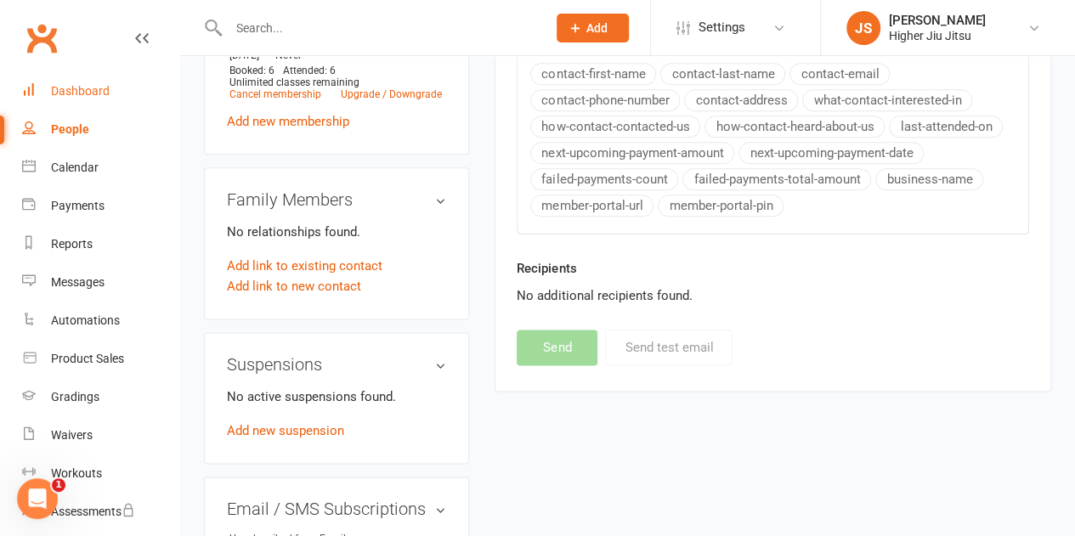
click at [82, 94] on div "Dashboard" at bounding box center [80, 91] width 59 height 14
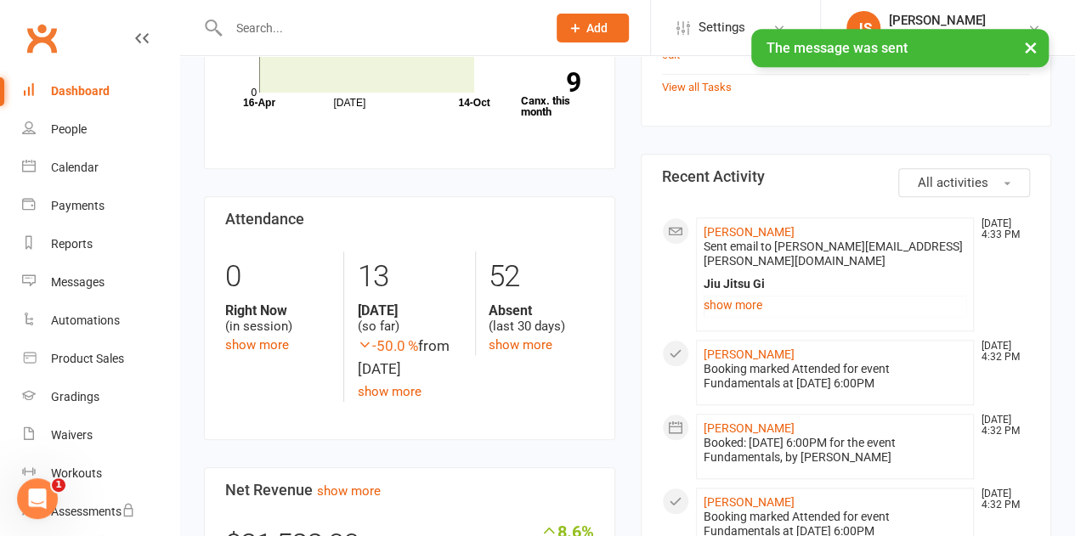
scroll to position [595, 0]
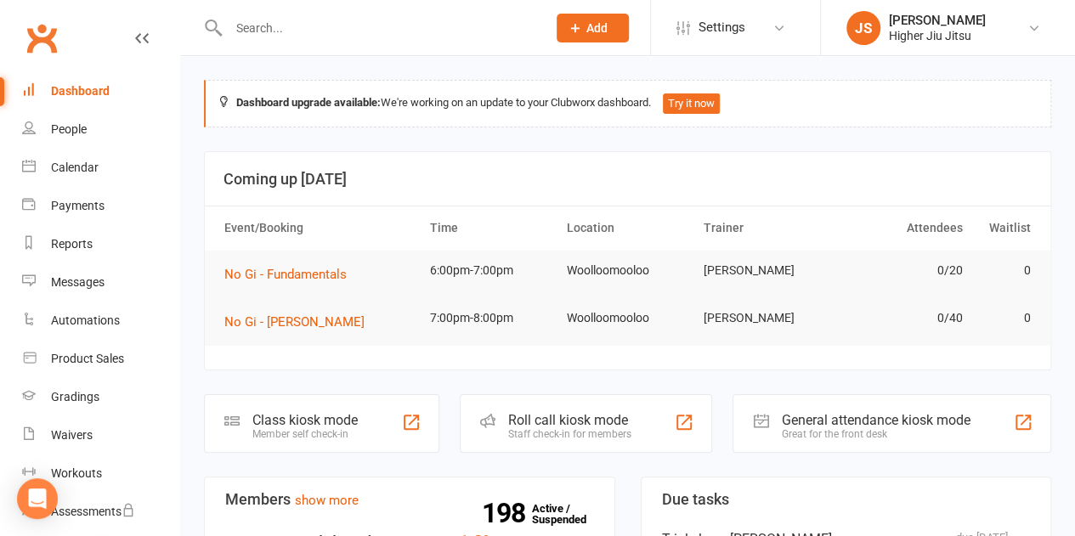
click at [425, 33] on input "text" at bounding box center [379, 28] width 312 height 24
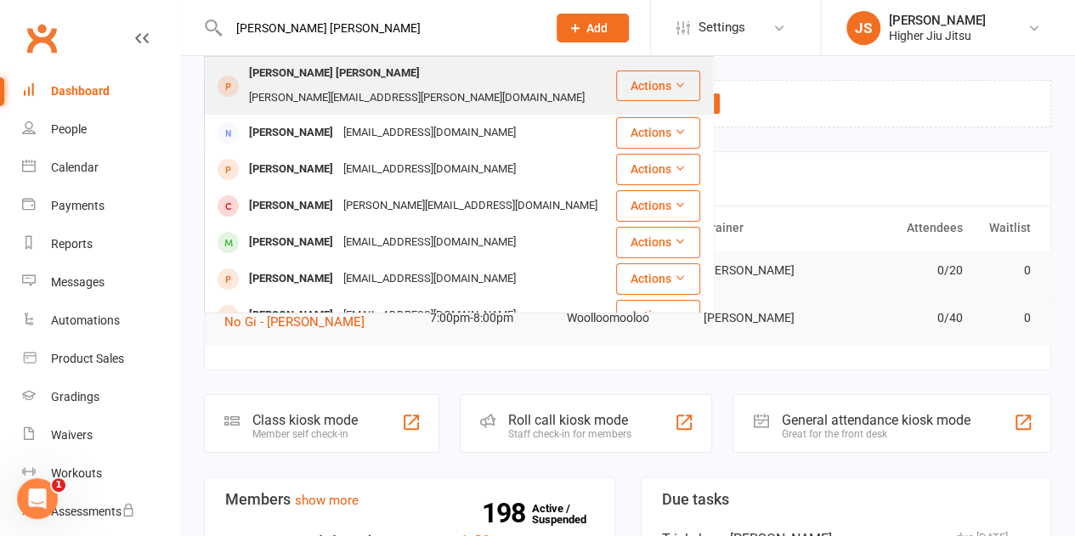
type input "[PERSON_NAME] [PERSON_NAME]"
click at [327, 65] on div "[PERSON_NAME] [PERSON_NAME]" at bounding box center [334, 73] width 181 height 25
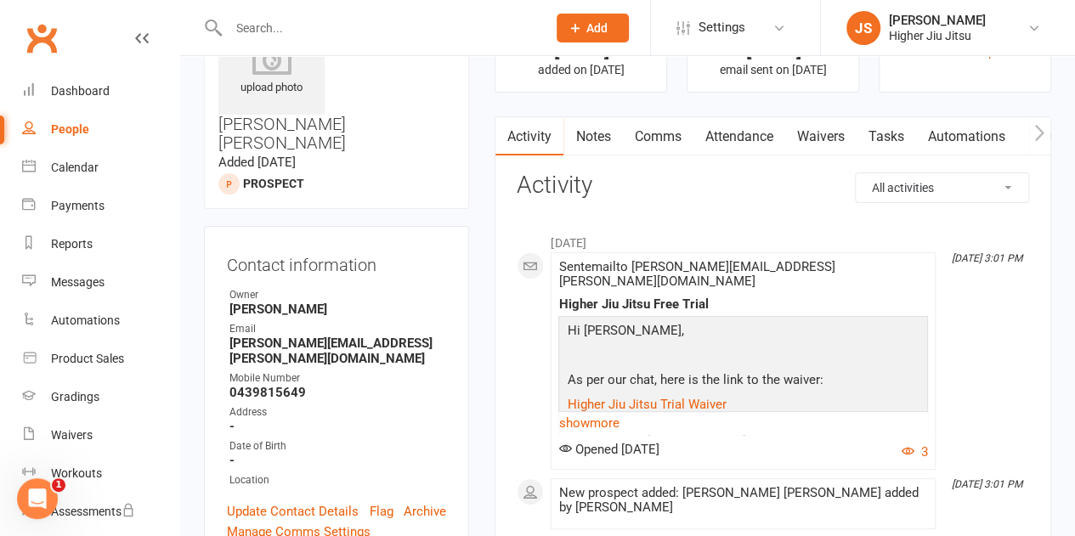
scroll to position [85, 0]
click at [306, 37] on input "text" at bounding box center [379, 28] width 312 height 24
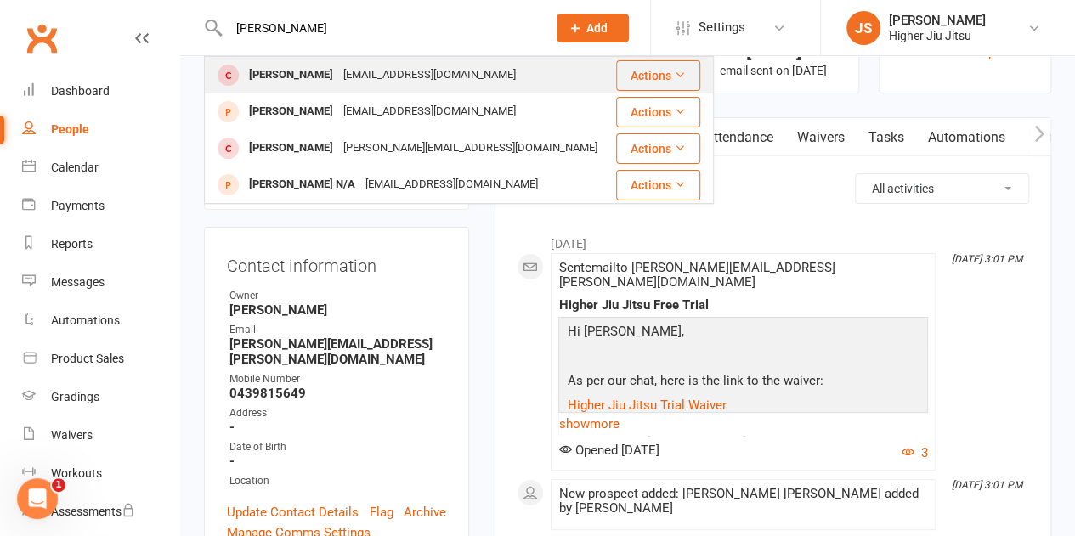
type input "[PERSON_NAME]"
click at [350, 74] on div "[EMAIL_ADDRESS][DOMAIN_NAME]" at bounding box center [429, 75] width 183 height 25
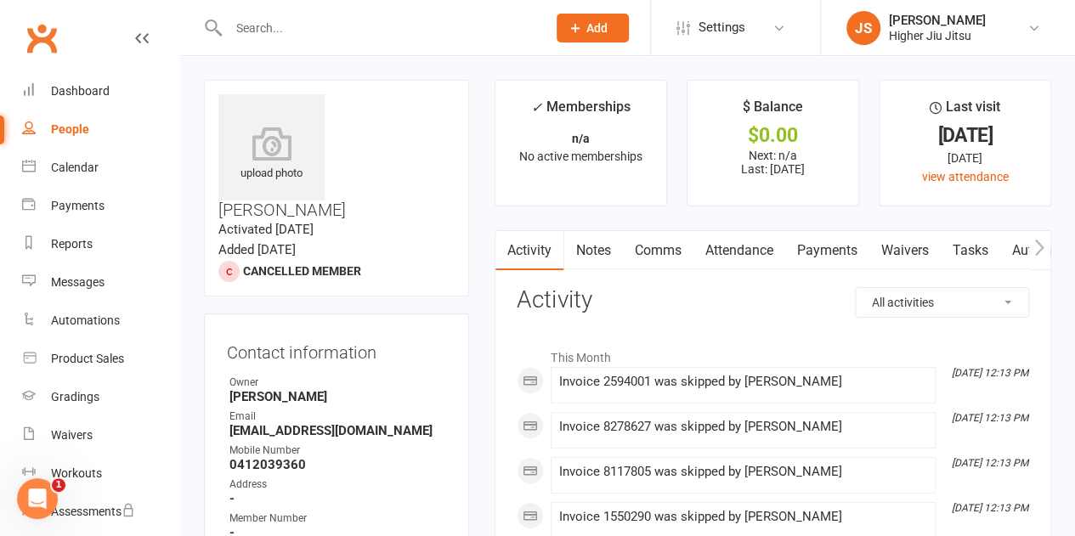
click at [642, 252] on link "Comms" at bounding box center [657, 250] width 71 height 39
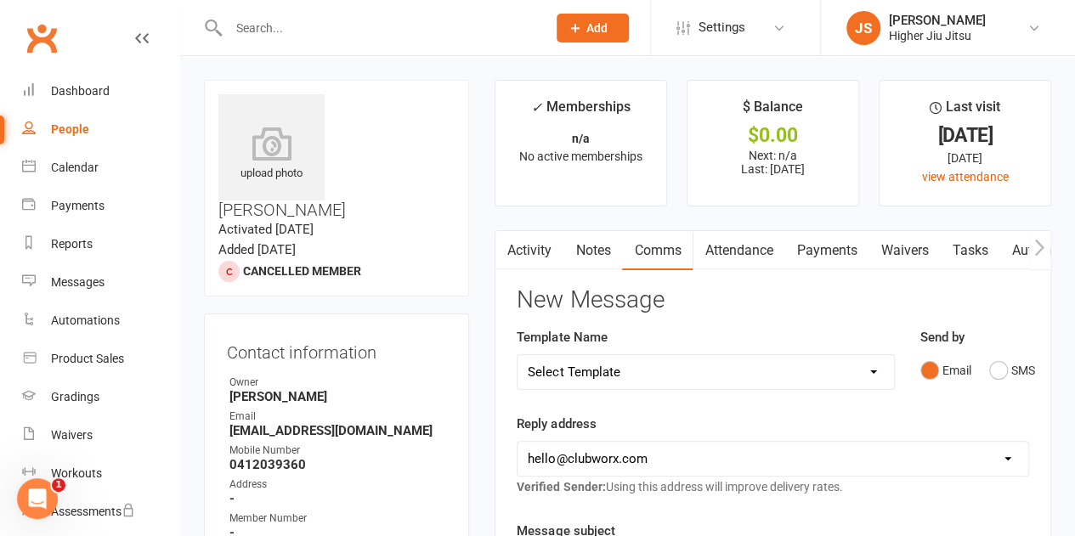
click at [636, 455] on select "[EMAIL_ADDRESS][DOMAIN_NAME] [PERSON_NAME][EMAIL_ADDRESS][DOMAIN_NAME] [PERSON_…" at bounding box center [772, 459] width 511 height 34
select select "1"
click at [517, 442] on select "[EMAIL_ADDRESS][DOMAIN_NAME] [PERSON_NAME][EMAIL_ADDRESS][DOMAIN_NAME] [PERSON_…" at bounding box center [772, 459] width 511 height 34
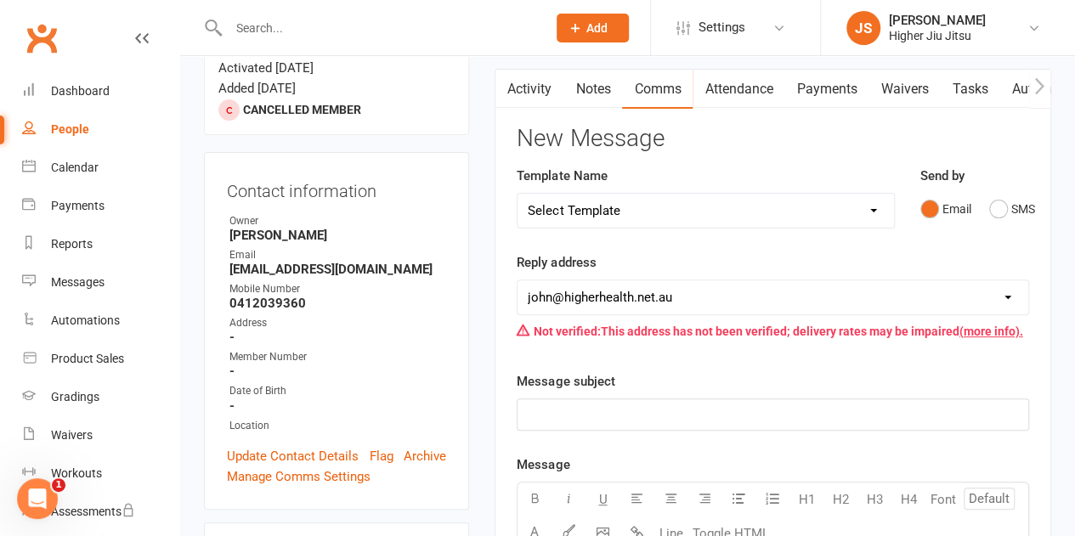
scroll to position [425, 0]
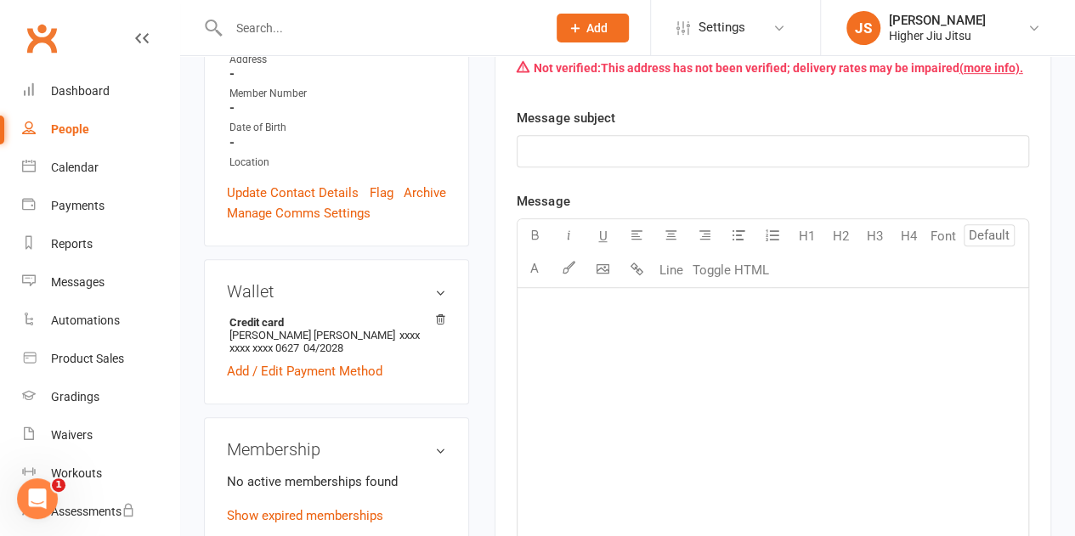
click at [619, 141] on p "﻿" at bounding box center [773, 151] width 490 height 20
click at [698, 300] on p "﻿" at bounding box center [773, 310] width 490 height 20
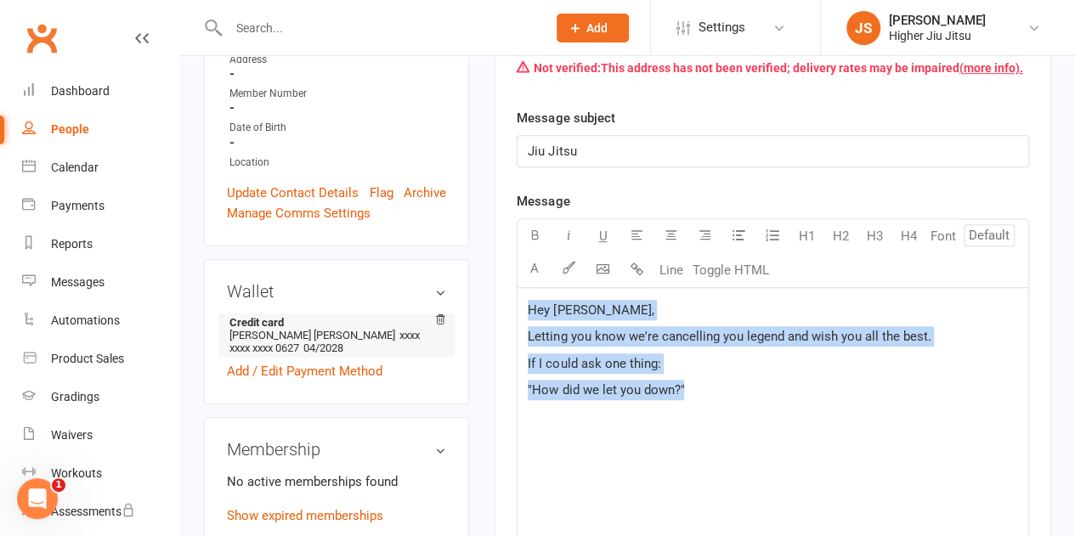
drag, startPoint x: 737, startPoint y: 373, endPoint x: 425, endPoint y: 278, distance: 326.8
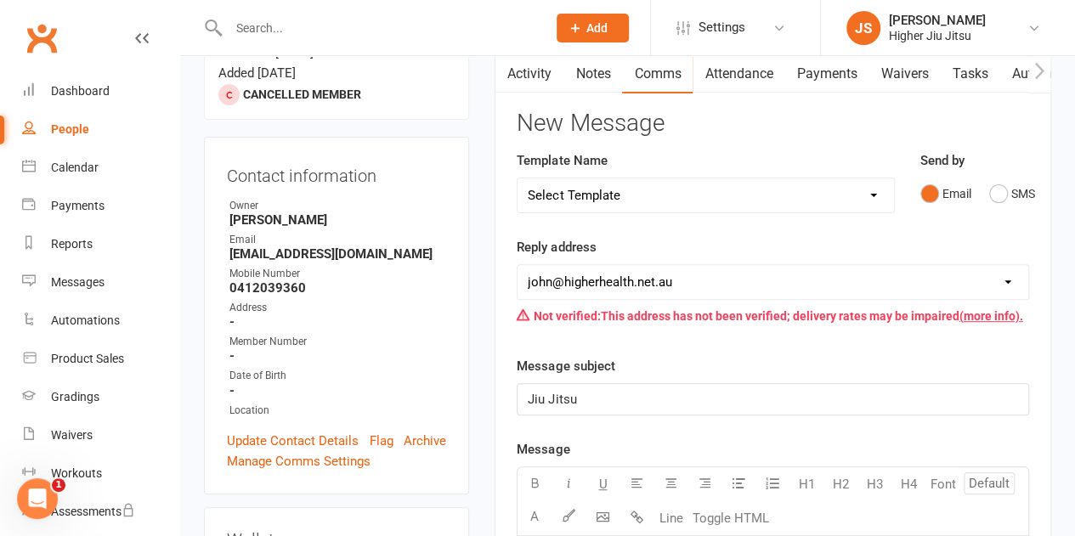
scroll to position [175, 0]
click at [326, 24] on input "text" at bounding box center [379, 28] width 312 height 24
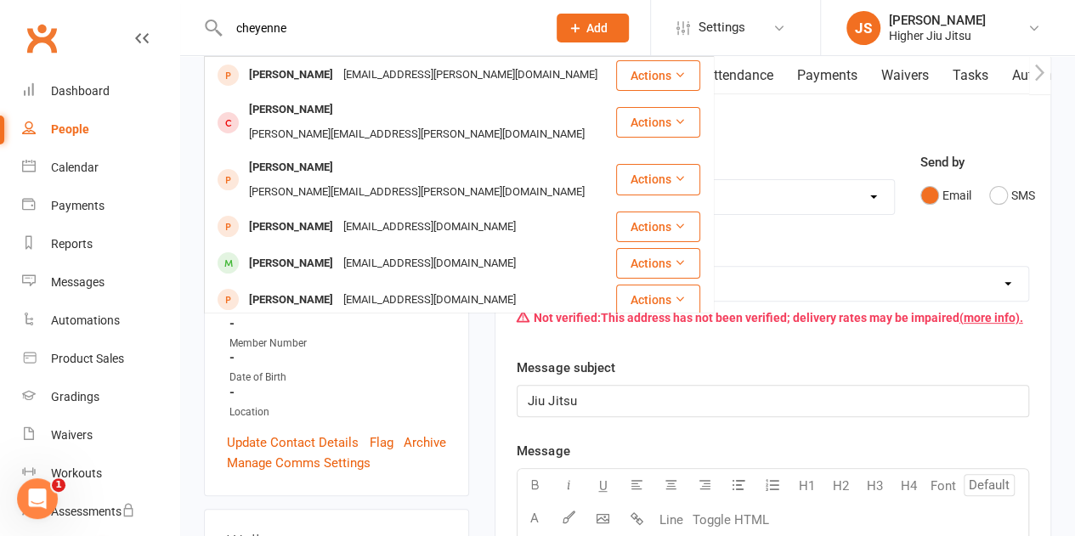
type input "cheyenne"
click at [310, 72] on div "[PERSON_NAME]" at bounding box center [291, 75] width 94 height 25
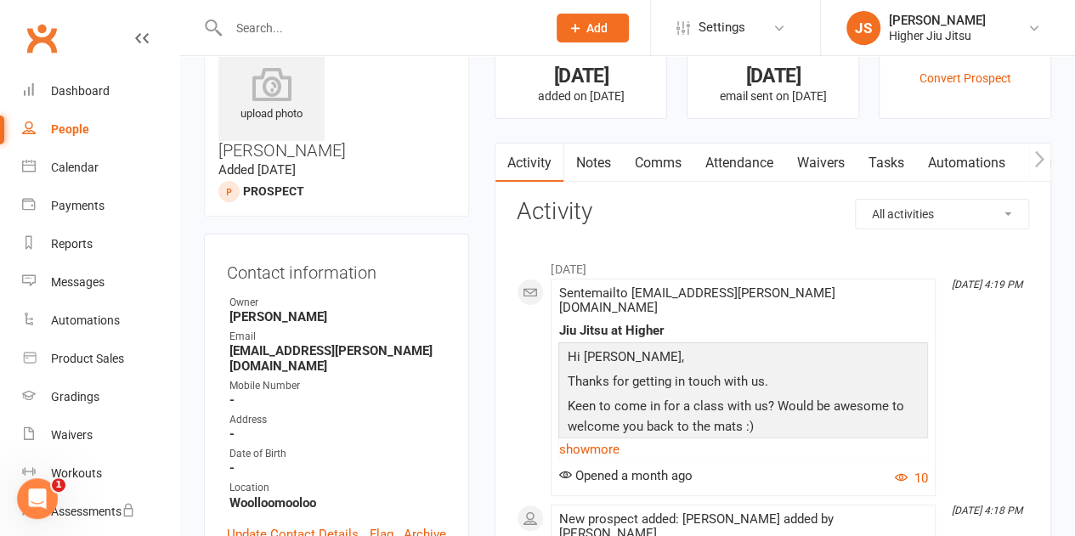
scroll to position [85, 0]
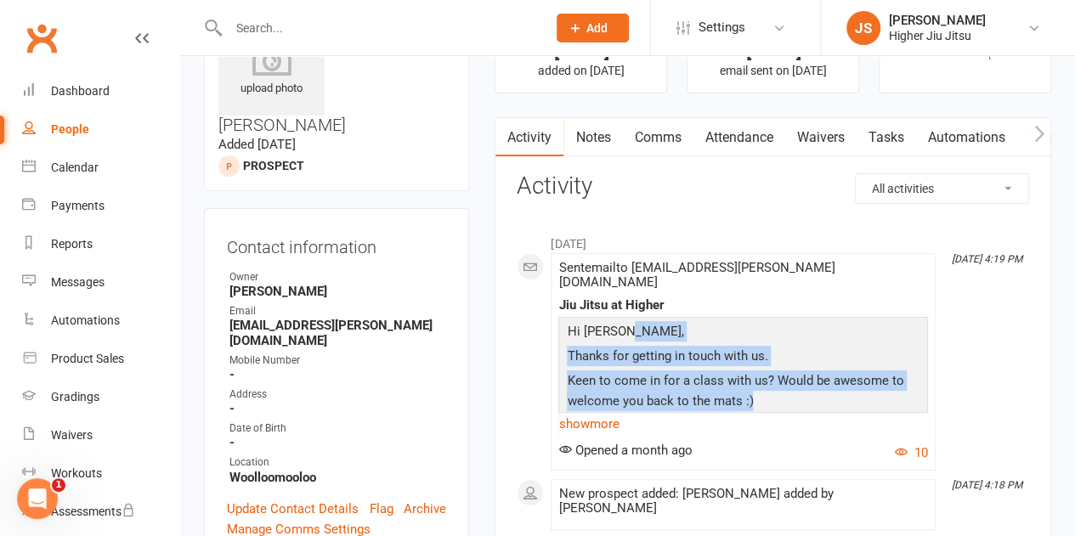
drag, startPoint x: 766, startPoint y: 388, endPoint x: 621, endPoint y: 323, distance: 159.3
click at [621, 323] on div "Hi [PERSON_NAME], Thanks for getting in touch with us. Keen to come in for a cl…" at bounding box center [742, 405] width 361 height 168
click at [621, 323] on p "Hi [PERSON_NAME]," at bounding box center [742, 333] width 361 height 25
drag, startPoint x: 781, startPoint y: 387, endPoint x: 607, endPoint y: 329, distance: 183.5
click at [607, 329] on div "Hi [PERSON_NAME], Thanks for getting in touch with us. Keen to come in for a cl…" at bounding box center [742, 405] width 361 height 168
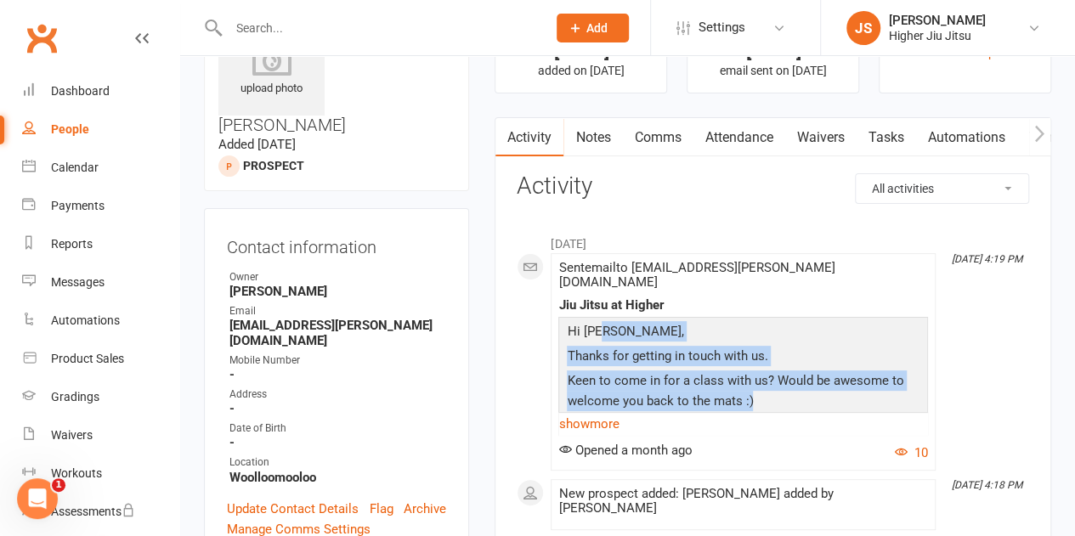
click at [607, 329] on p "Hi [PERSON_NAME]," at bounding box center [742, 333] width 361 height 25
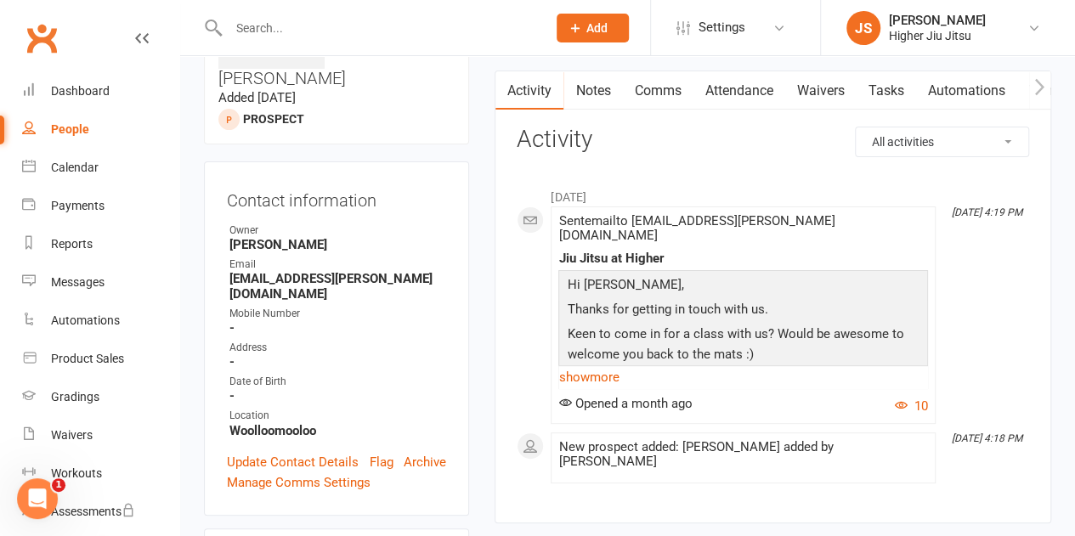
scroll to position [170, 0]
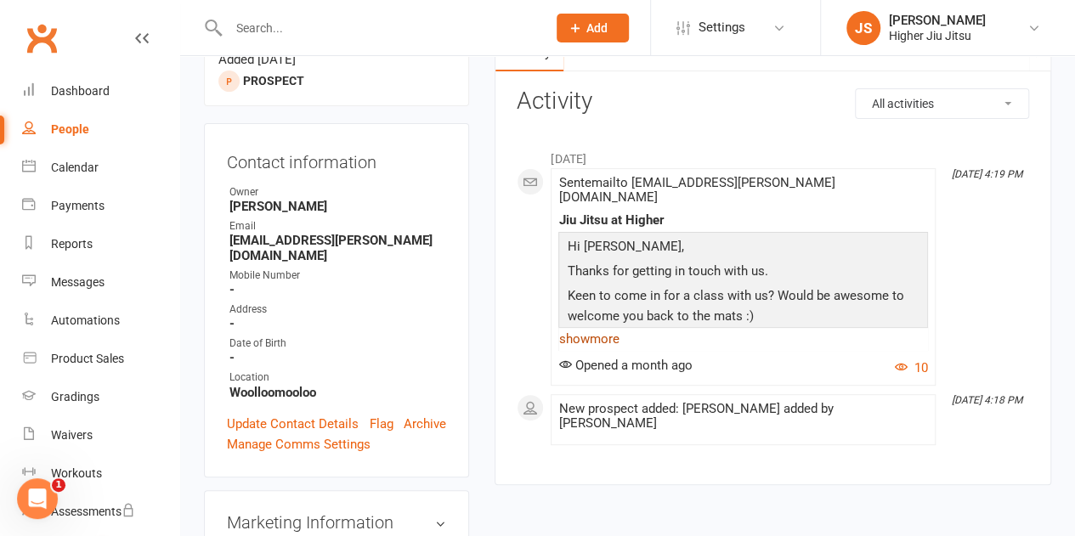
click at [609, 327] on link "show more" at bounding box center [743, 339] width 370 height 24
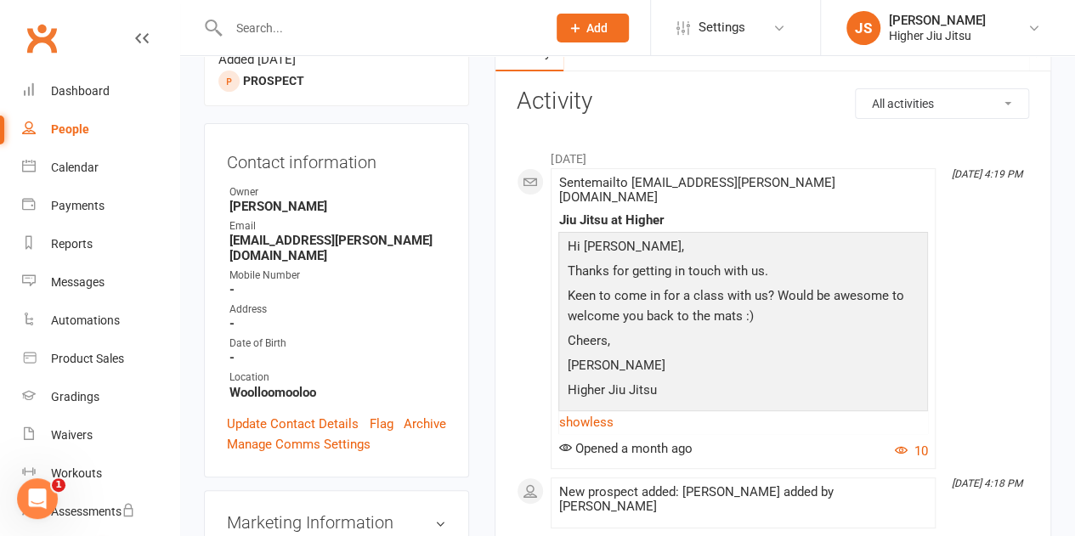
drag, startPoint x: 672, startPoint y: 375, endPoint x: 630, endPoint y: 272, distance: 111.2
click at [630, 274] on div "Hi [PERSON_NAME], Thanks for getting in touch with us. Keen to come in for a cl…" at bounding box center [742, 320] width 361 height 168
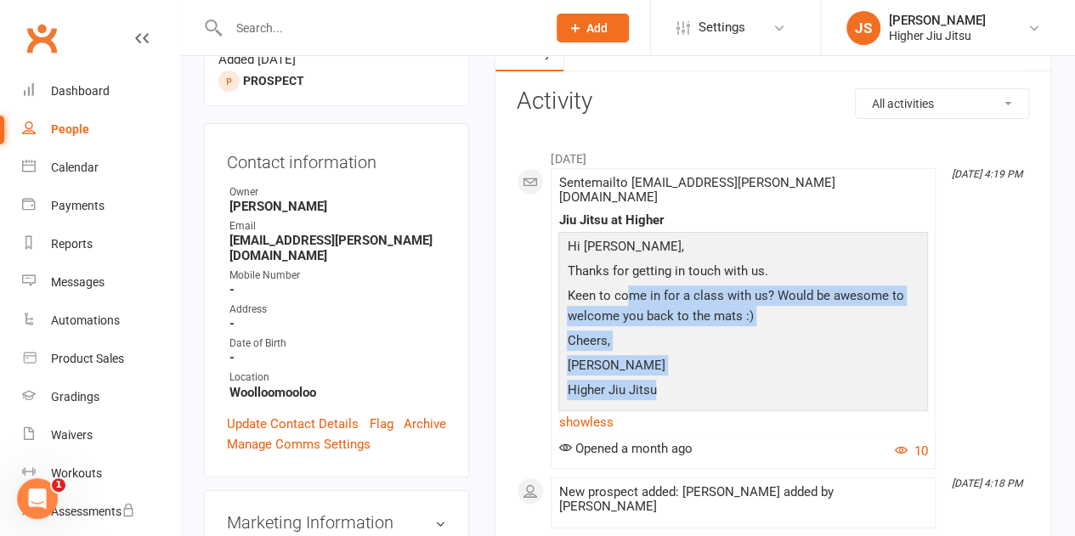
click at [629, 285] on p "Keen to come in for a class with us? Would be awesome to welcome you back to th…" at bounding box center [742, 307] width 361 height 45
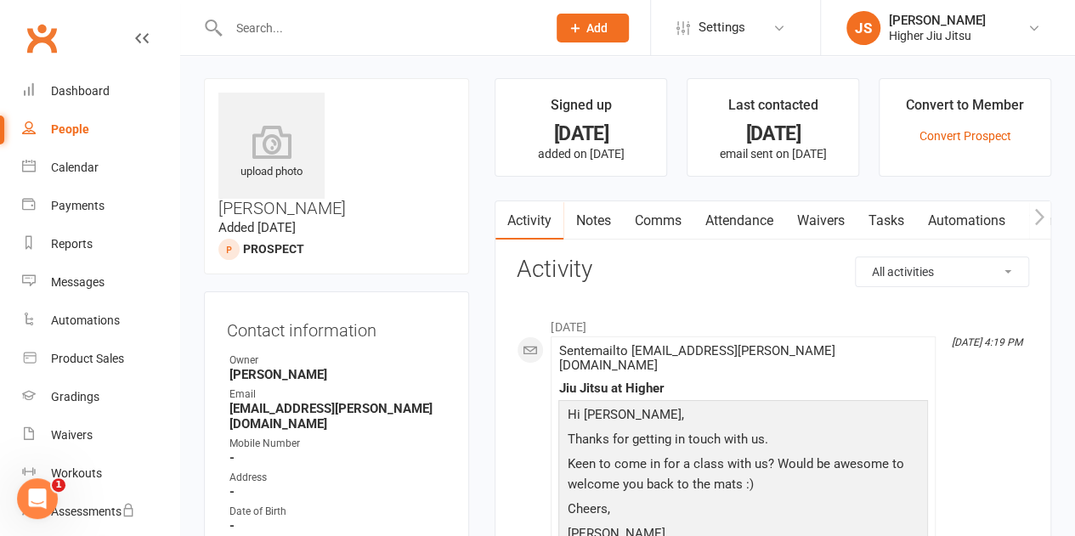
scroll to position [0, 0]
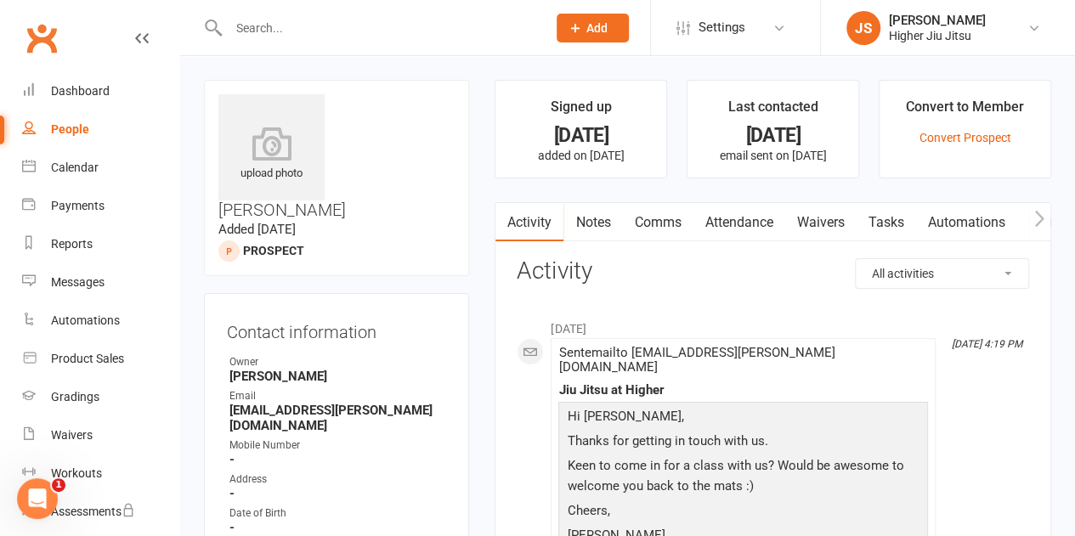
click at [648, 222] on link "Comms" at bounding box center [657, 222] width 71 height 39
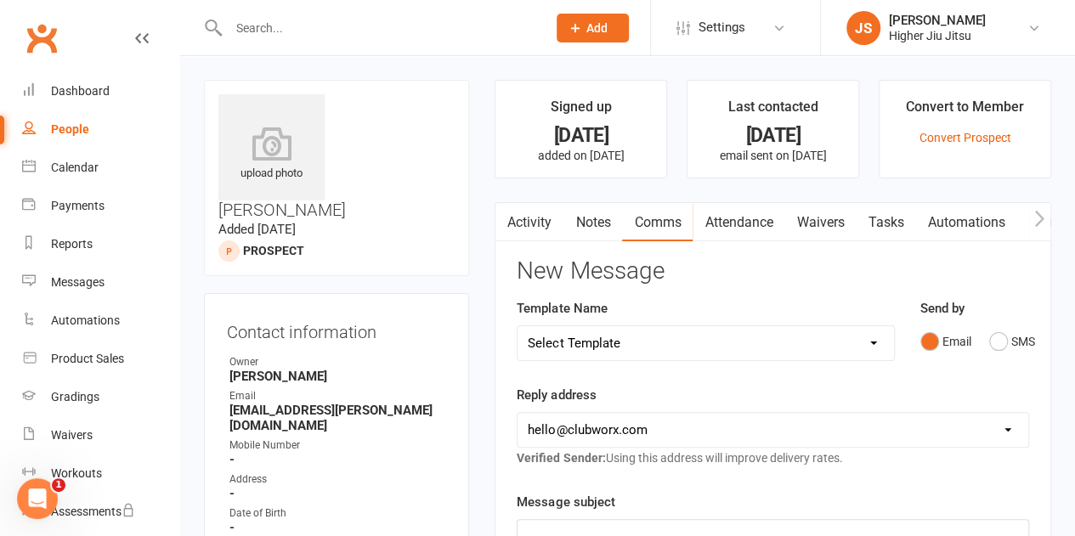
click at [622, 422] on select "[EMAIL_ADDRESS][DOMAIN_NAME] [PERSON_NAME][EMAIL_ADDRESS][DOMAIN_NAME] [PERSON_…" at bounding box center [772, 430] width 511 height 34
select select "1"
click at [517, 413] on select "[EMAIL_ADDRESS][DOMAIN_NAME] [PERSON_NAME][EMAIL_ADDRESS][DOMAIN_NAME] [PERSON_…" at bounding box center [772, 430] width 511 height 34
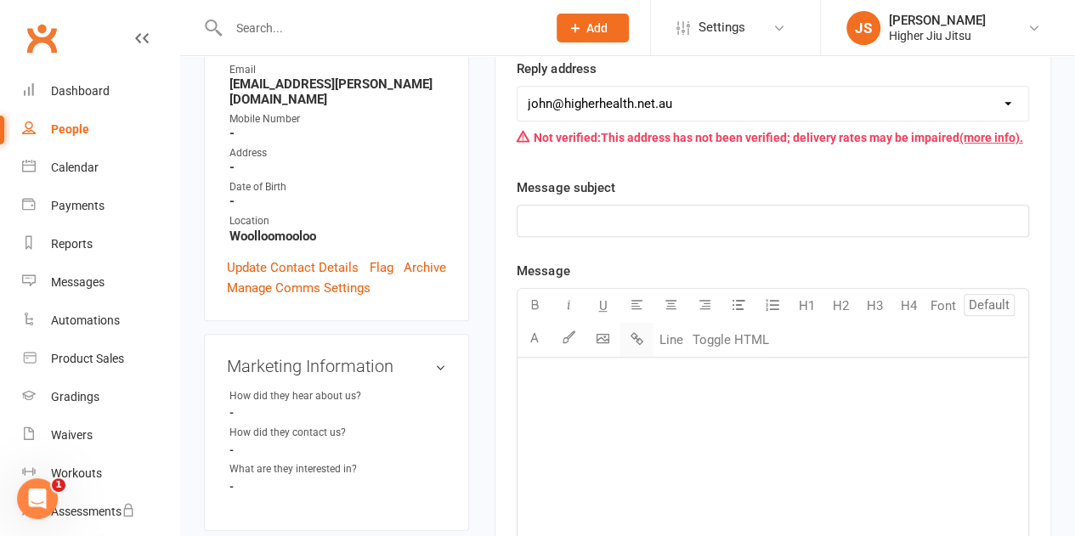
scroll to position [340, 0]
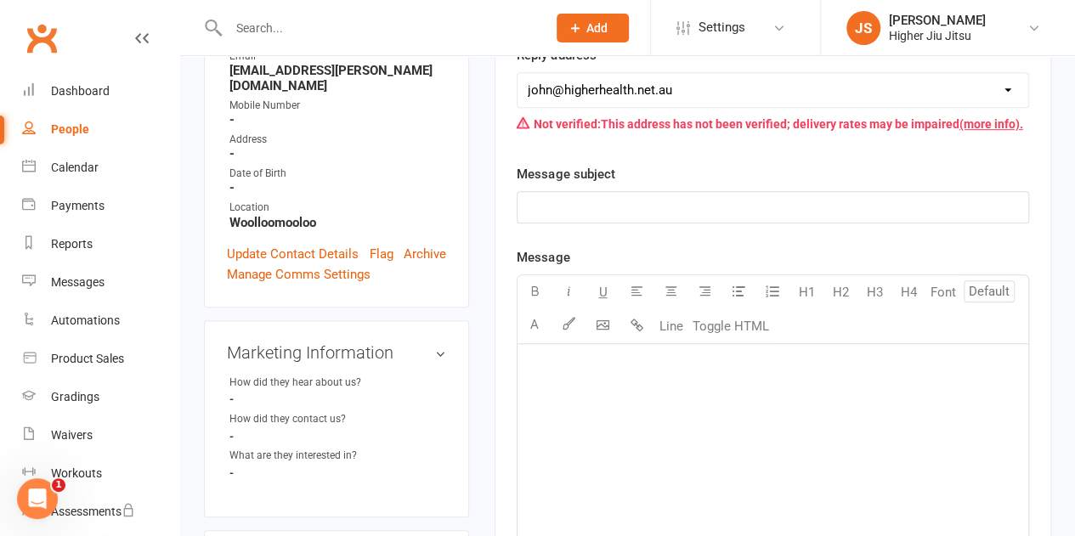
click at [613, 212] on p "﻿" at bounding box center [773, 207] width 490 height 20
click at [581, 379] on div "﻿" at bounding box center [772, 471] width 511 height 255
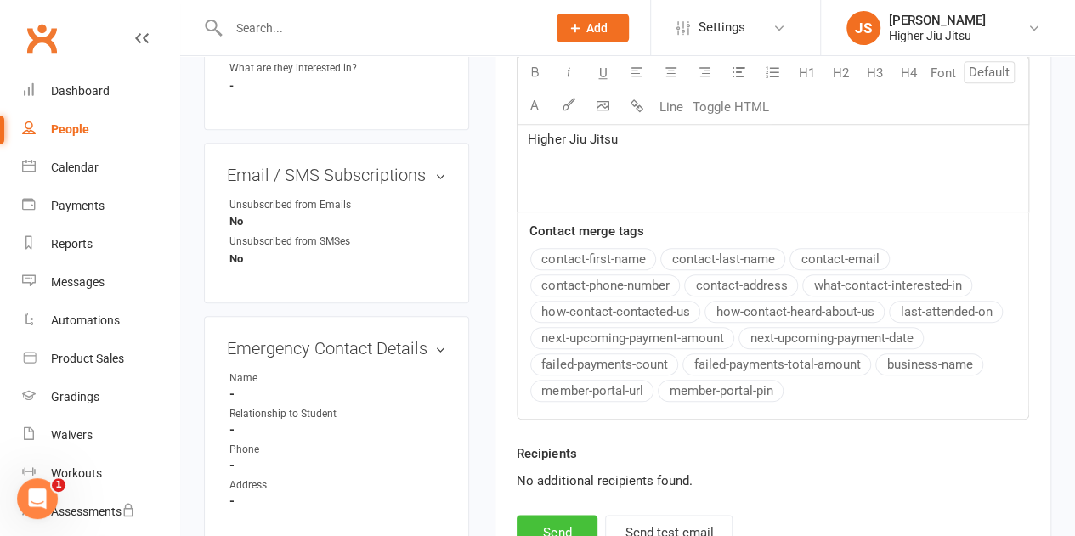
scroll to position [765, 0]
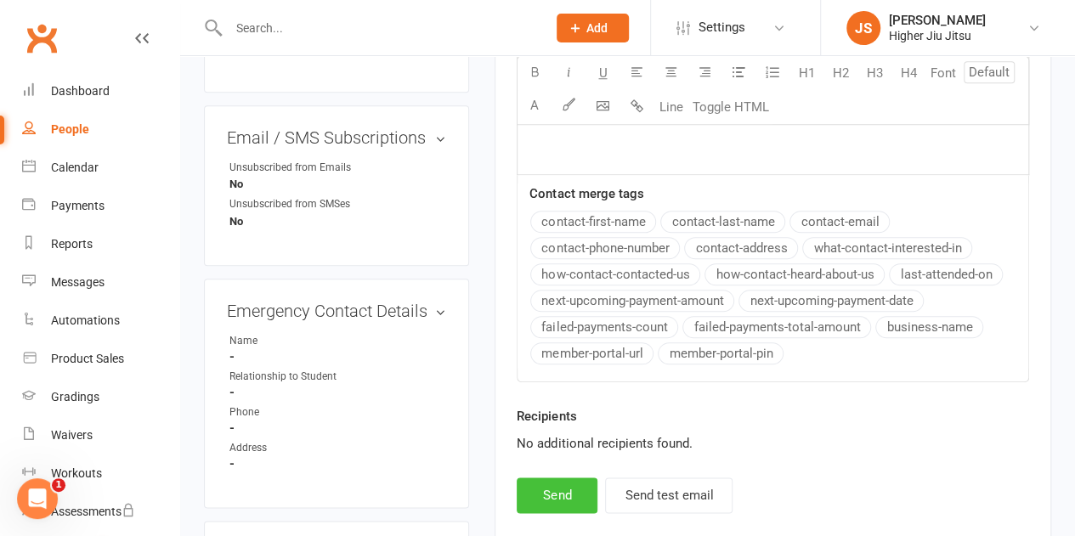
click at [562, 492] on button "Send" at bounding box center [557, 495] width 81 height 36
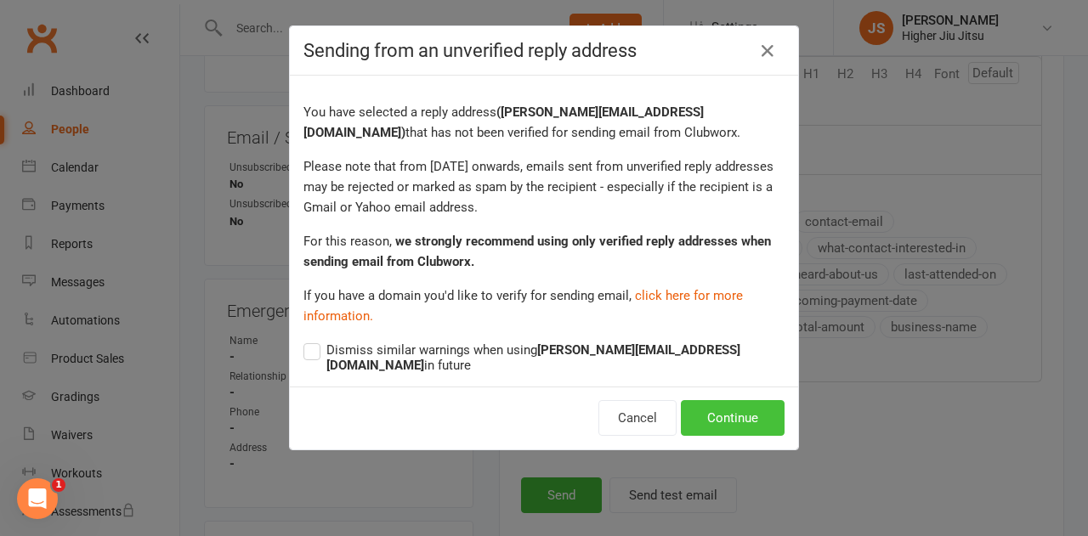
click at [712, 400] on button "Continue" at bounding box center [733, 418] width 104 height 36
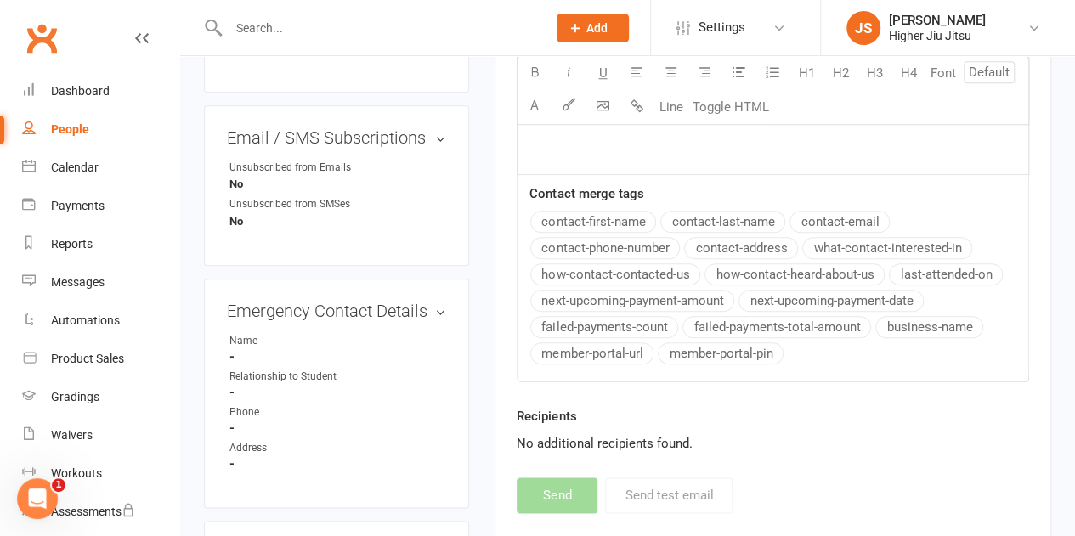
select select "0"
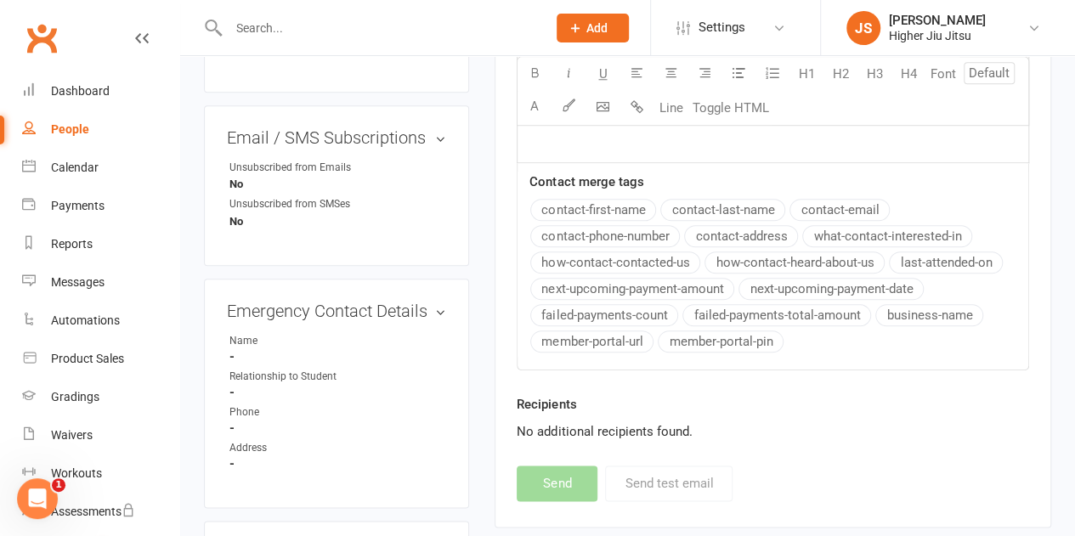
click at [413, 23] on input "text" at bounding box center [379, 28] width 312 height 24
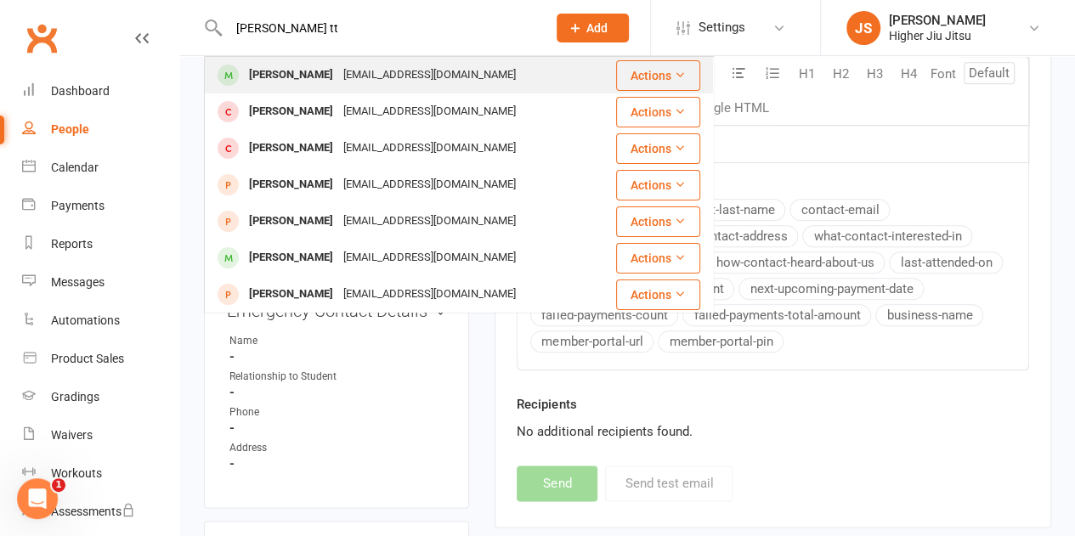
type input "[PERSON_NAME] tt"
click at [359, 76] on div "[EMAIL_ADDRESS][DOMAIN_NAME]" at bounding box center [429, 75] width 183 height 25
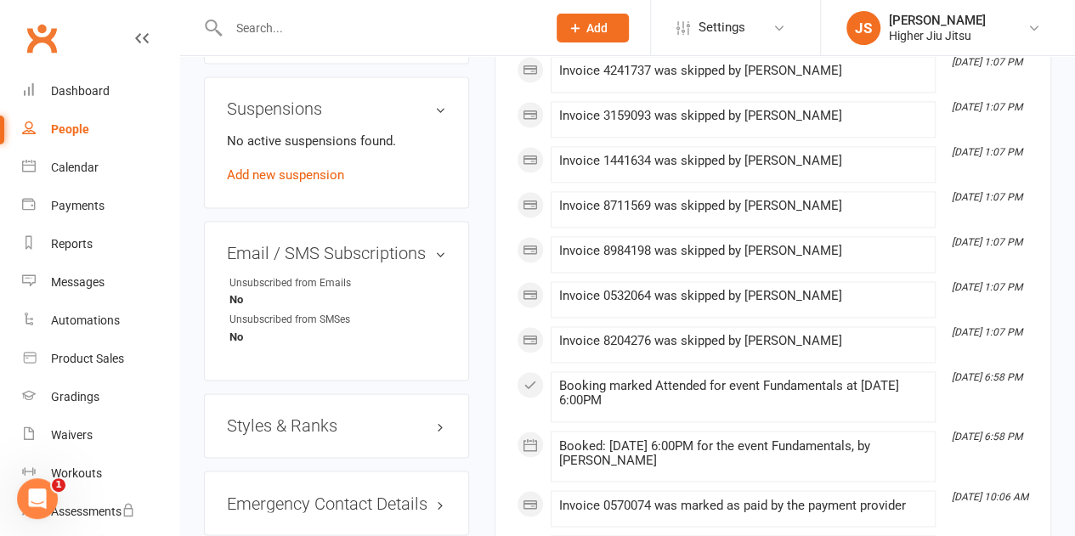
scroll to position [1189, 0]
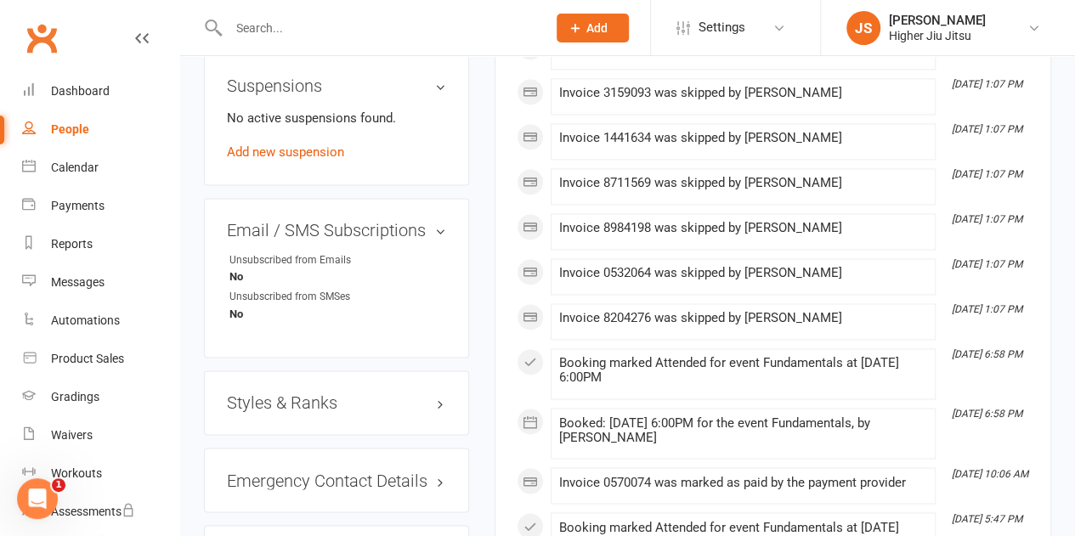
click at [384, 393] on h3 "Styles & Ranks" at bounding box center [336, 402] width 219 height 19
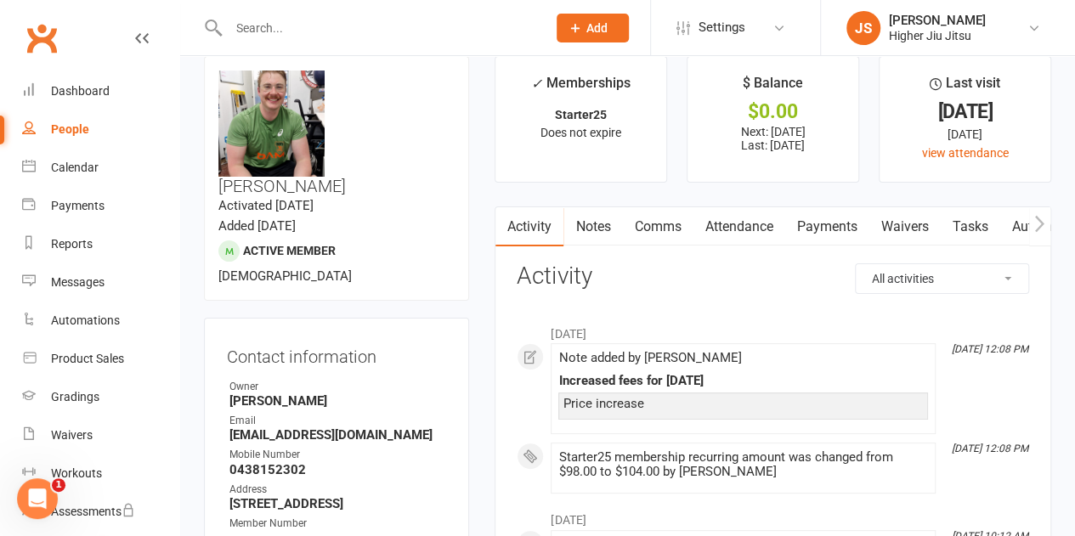
scroll to position [0, 0]
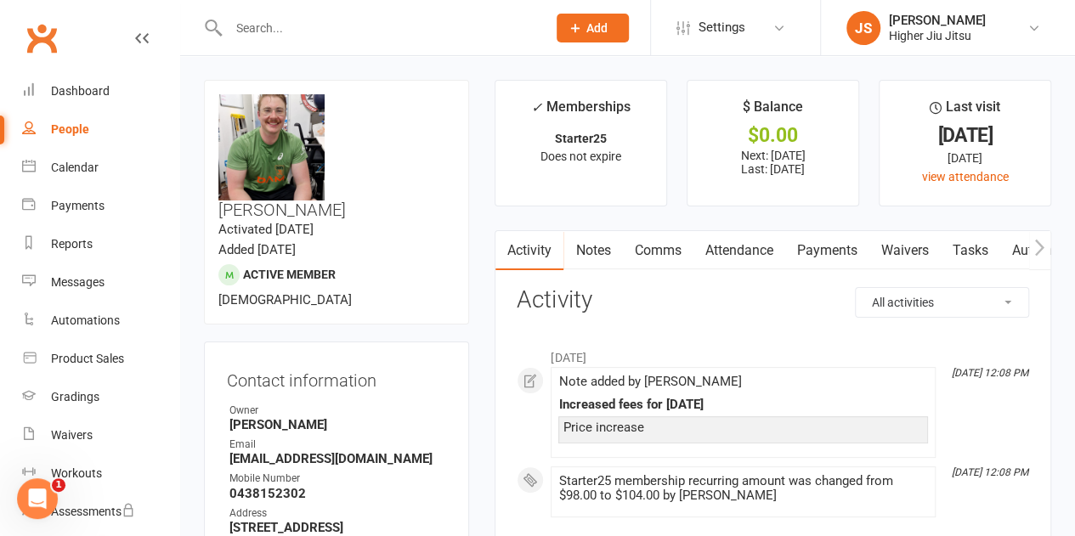
drag, startPoint x: 403, startPoint y: 181, endPoint x: 353, endPoint y: 84, distance: 108.7
click at [353, 84] on div "upload photo change photo [PERSON_NAME] Activated [DATE] Added [DATE] Active me…" at bounding box center [336, 202] width 265 height 245
drag, startPoint x: 391, startPoint y: 182, endPoint x: 370, endPoint y: 111, distance: 73.4
click at [372, 116] on div "upload photo change photo [PERSON_NAME] Activated [DATE] Added [DATE] Active me…" at bounding box center [336, 202] width 265 height 245
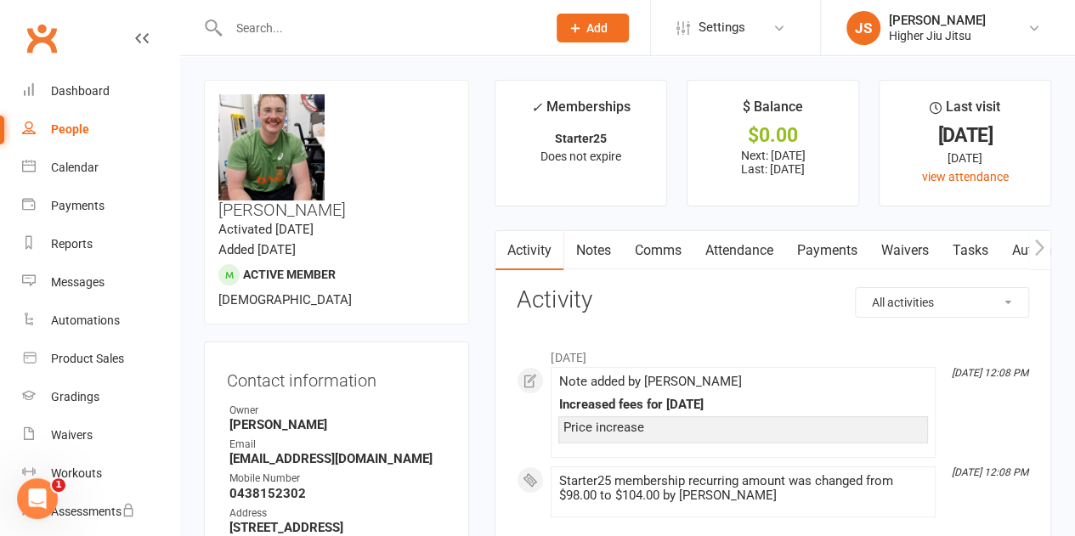
click at [370, 111] on h3 "[PERSON_NAME]" at bounding box center [336, 156] width 236 height 125
click at [78, 96] on div "Dashboard" at bounding box center [80, 91] width 59 height 14
